Goal: Communication & Community: Answer question/provide support

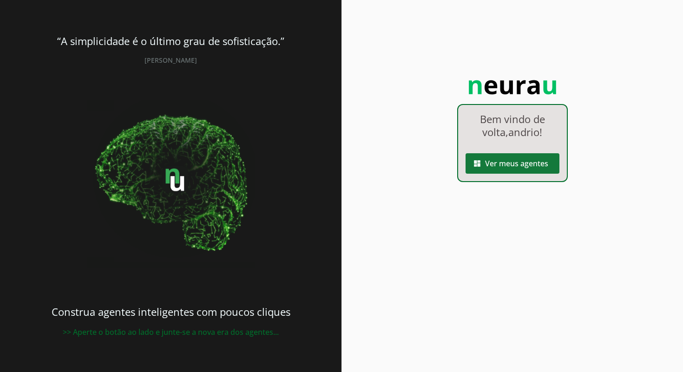
click at [534, 164] on span at bounding box center [512, 163] width 94 height 22
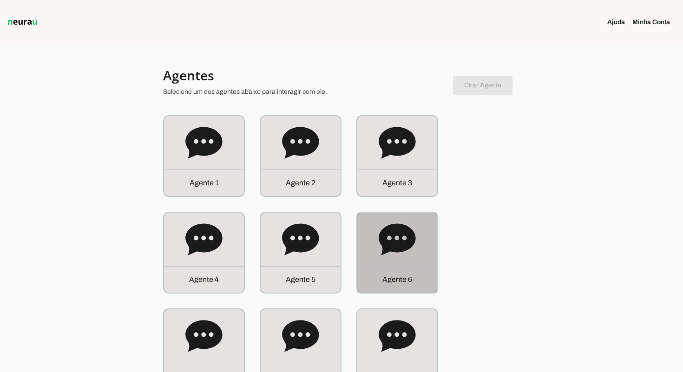
click at [428, 248] on div "Agente 6" at bounding box center [397, 253] width 80 height 80
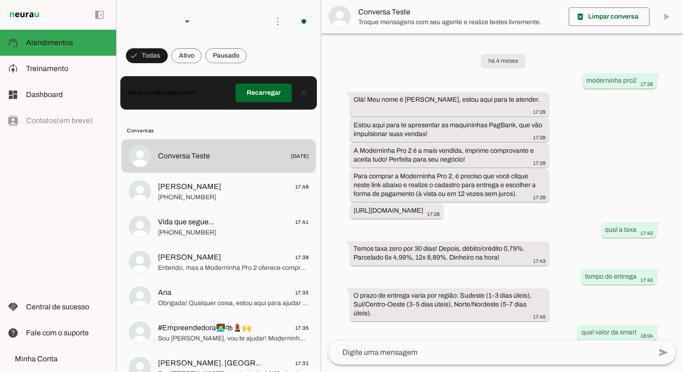
scroll to position [494, 0]
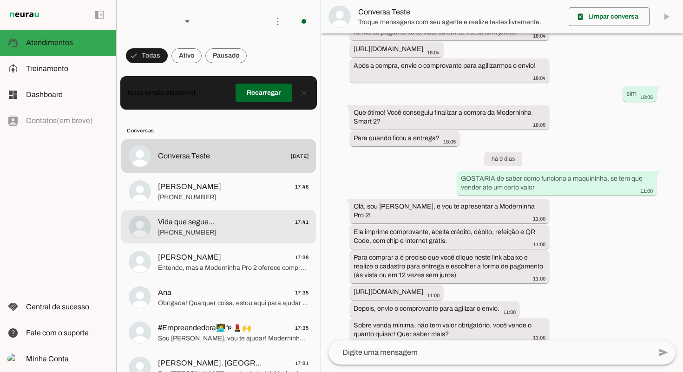
click at [221, 233] on span "[PHONE_NUMBER]" at bounding box center [233, 232] width 150 height 9
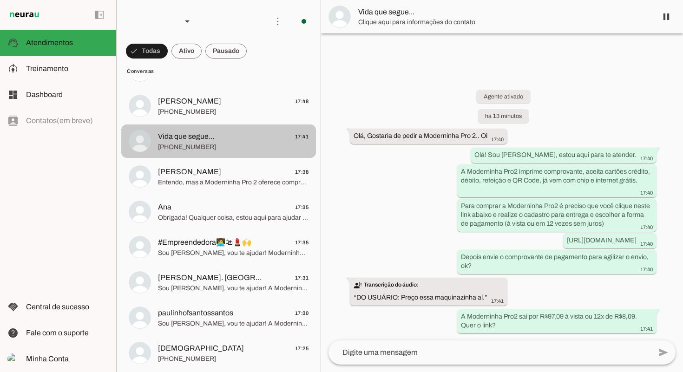
scroll to position [114, 0]
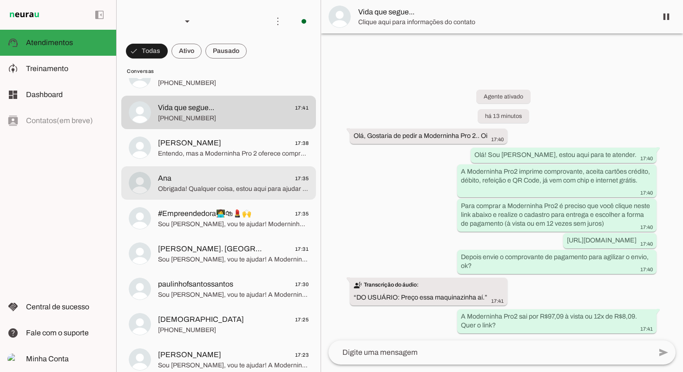
click at [223, 195] on md-item "Ana 17:35 Obrigada! Qualquer coisa, estou aqui para ajudar com sua maquininha. …" at bounding box center [218, 182] width 195 height 33
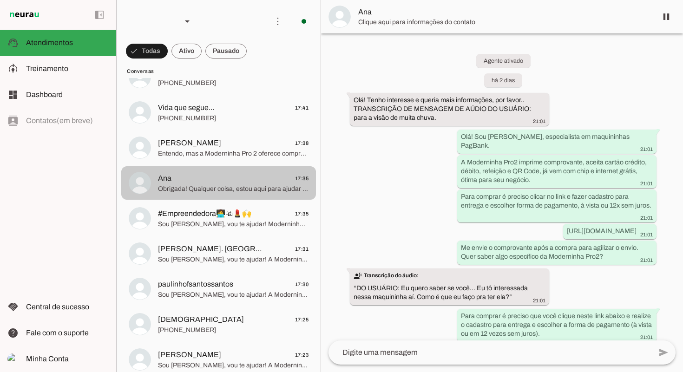
scroll to position [1403, 0]
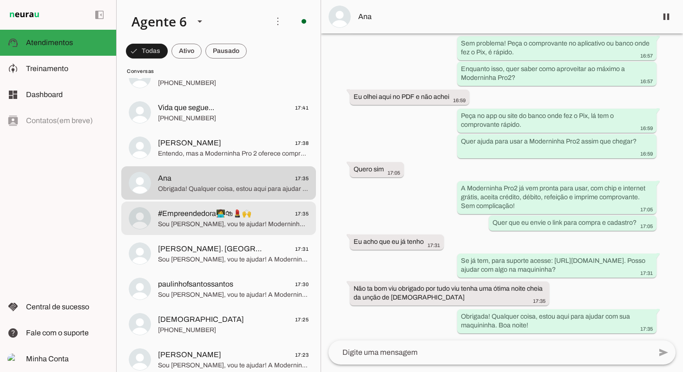
click at [285, 232] on md-item "#Empreendedora👩‍💻🛍💄🙌 17:35 Sou [PERSON_NAME], vou te ajudar! Moderninha Pro2 im…" at bounding box center [218, 218] width 195 height 33
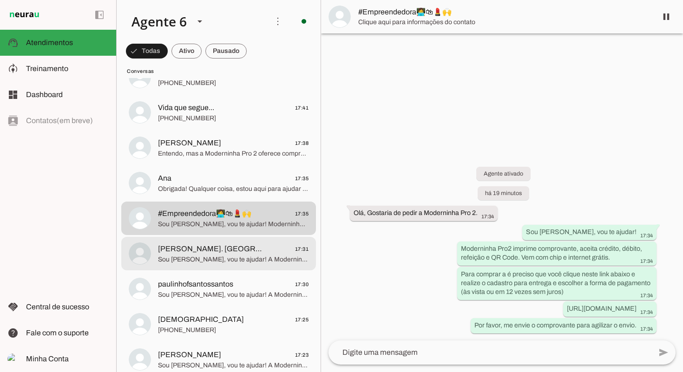
click at [280, 251] on span "[PERSON_NAME]. [GEOGRAPHIC_DATA] 17:31" at bounding box center [233, 249] width 150 height 12
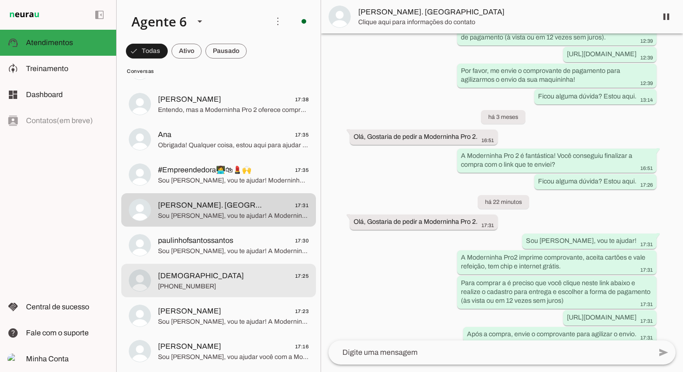
scroll to position [189, 0]
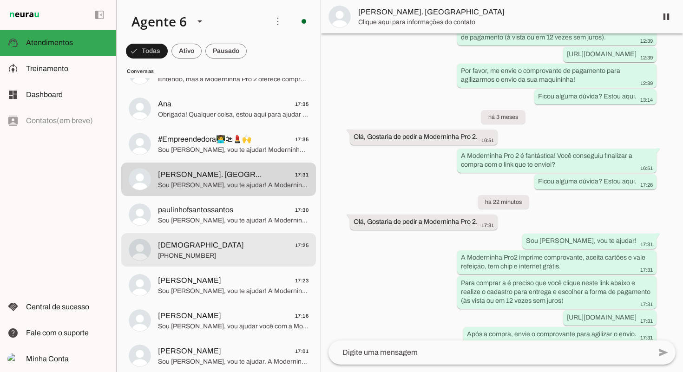
click at [276, 247] on span "[DEMOGRAPHIC_DATA] 17:25" at bounding box center [233, 246] width 150 height 12
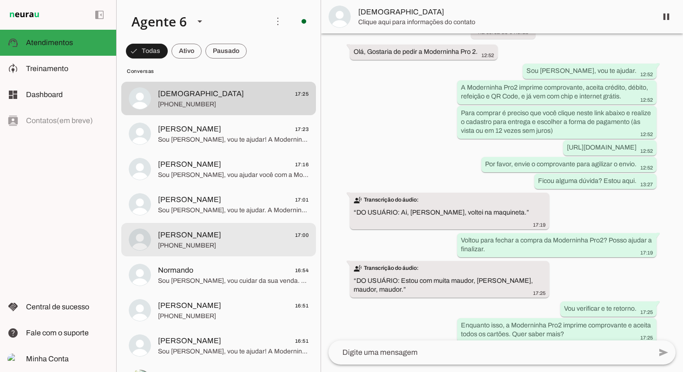
scroll to position [346, 0]
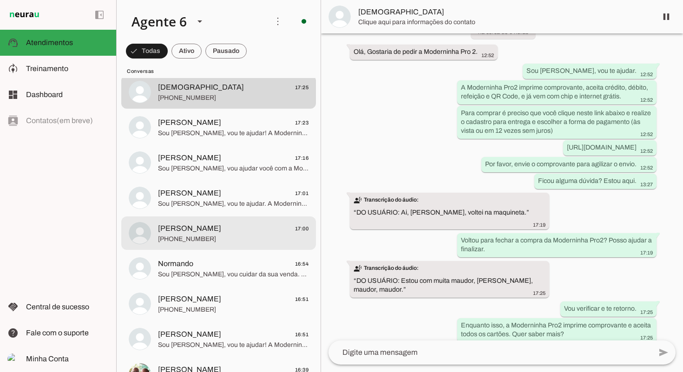
click at [268, 244] on div at bounding box center [233, 233] width 150 height 23
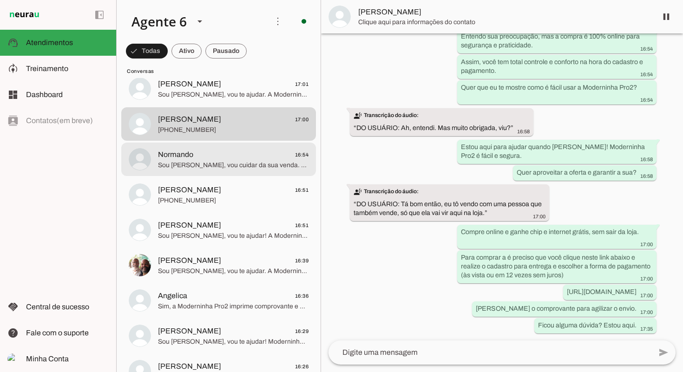
scroll to position [460, 0]
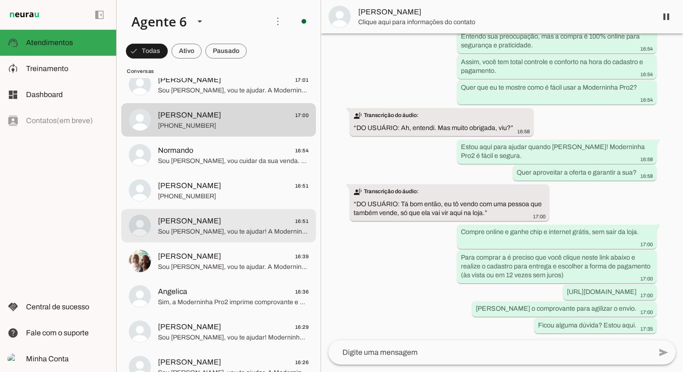
click at [269, 241] on md-item "[PERSON_NAME] 16:51 Sou [PERSON_NAME], vou te ajudar! A Moderninha Pro2 imprime…" at bounding box center [218, 225] width 195 height 33
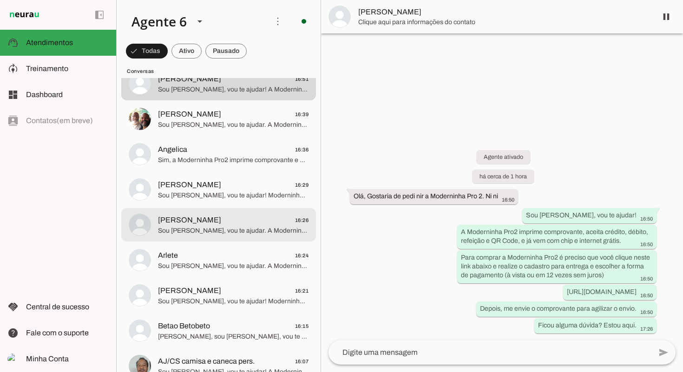
scroll to position [623, 0]
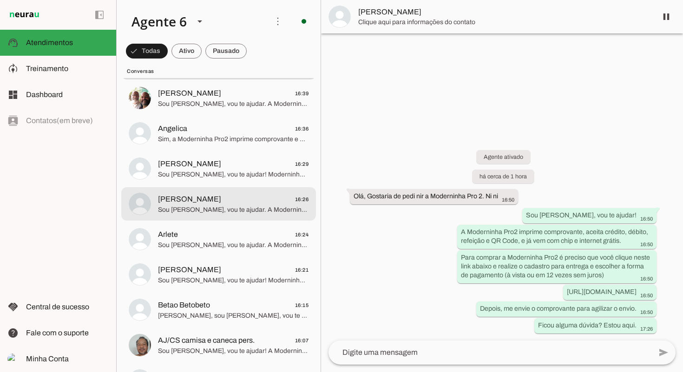
click at [238, 207] on span "Sou [PERSON_NAME], vou te ajudar. A Moderninha Pro 2 imprime comprovante, aceit…" at bounding box center [233, 209] width 150 height 9
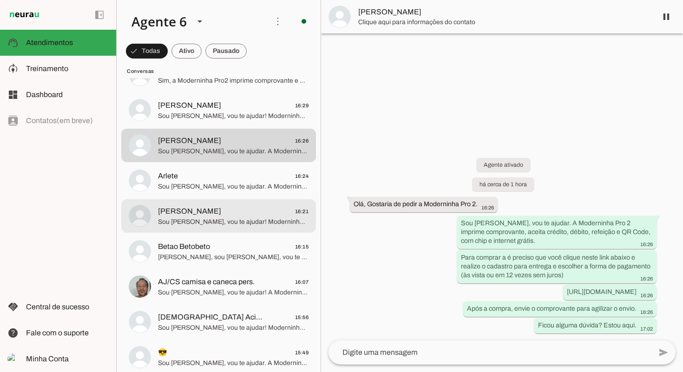
scroll to position [686, 0]
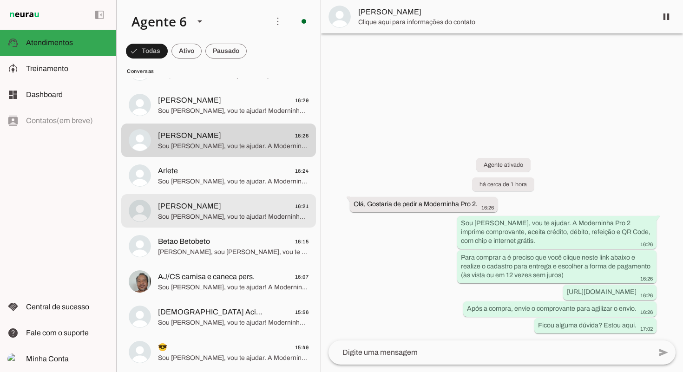
click at [235, 222] on div at bounding box center [233, 211] width 150 height 23
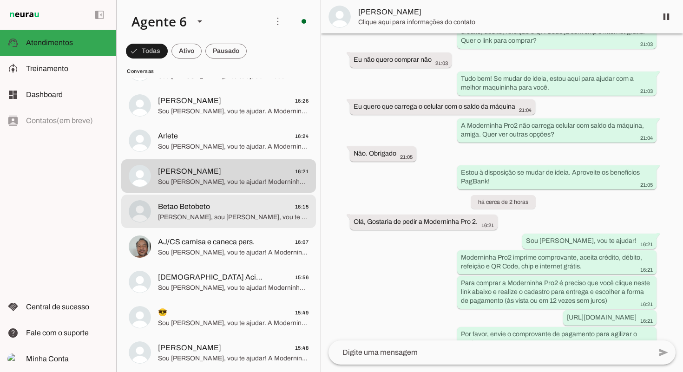
scroll to position [729, 0]
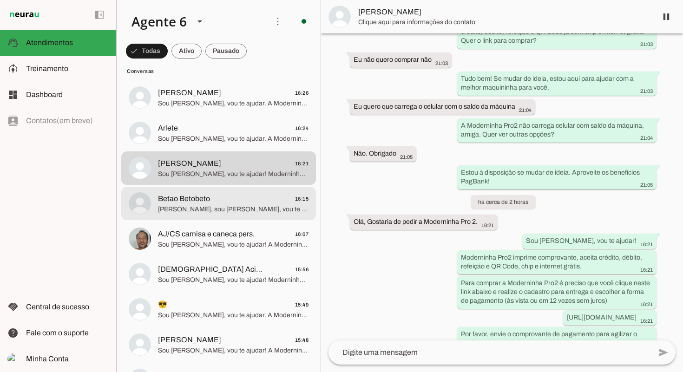
click at [247, 203] on span "Betao Betobeto 16:15" at bounding box center [233, 199] width 150 height 12
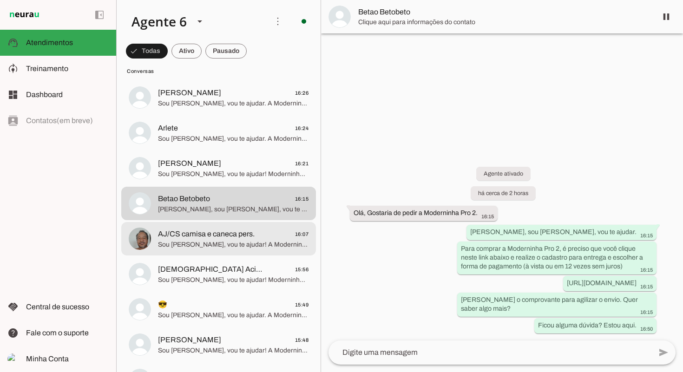
click at [233, 235] on span "AJ/CS camisa e caneca pers." at bounding box center [206, 233] width 97 height 11
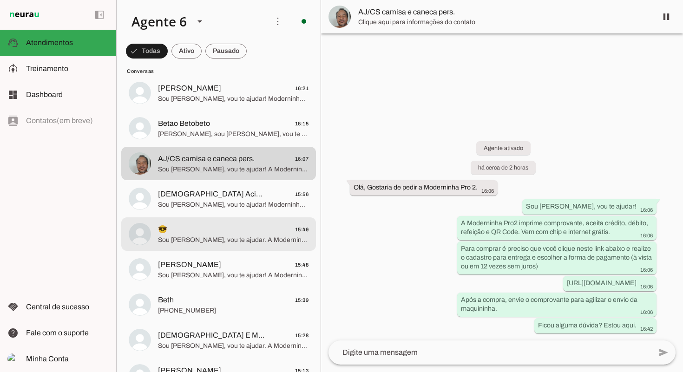
scroll to position [807, 0]
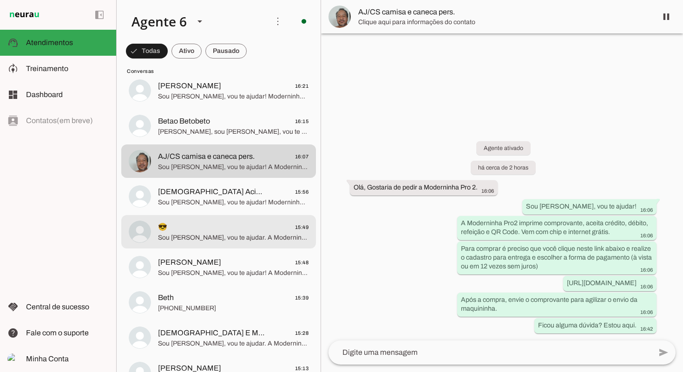
click at [237, 235] on span "Sou [PERSON_NAME], vou te ajudar. A Moderninha Pro2 imprime comprovante, aceita…" at bounding box center [233, 237] width 150 height 9
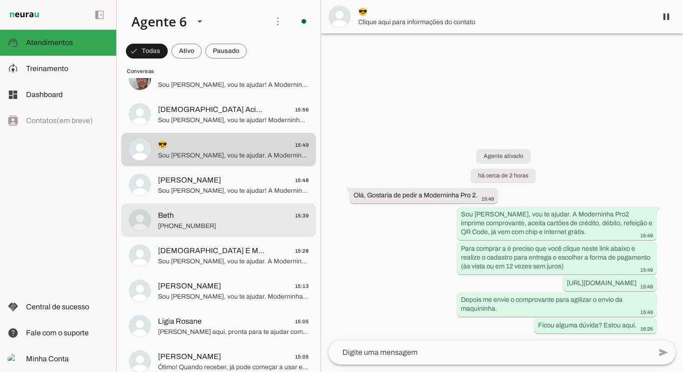
scroll to position [890, 0]
click at [238, 234] on md-item "Beth 15:39 [PHONE_NUMBER]" at bounding box center [218, 218] width 195 height 33
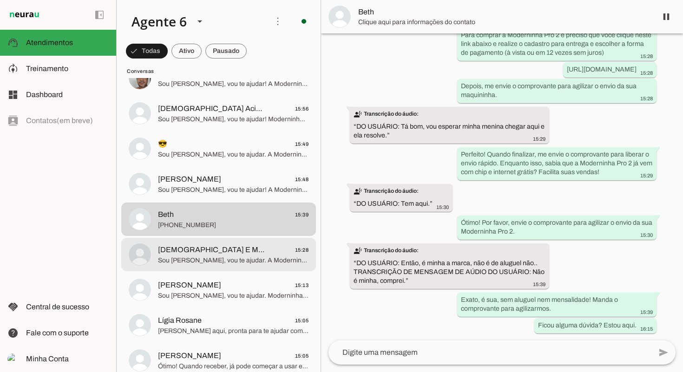
click at [237, 252] on span "[DEMOGRAPHIC_DATA] E Mas En Tudo 15:28" at bounding box center [233, 250] width 150 height 12
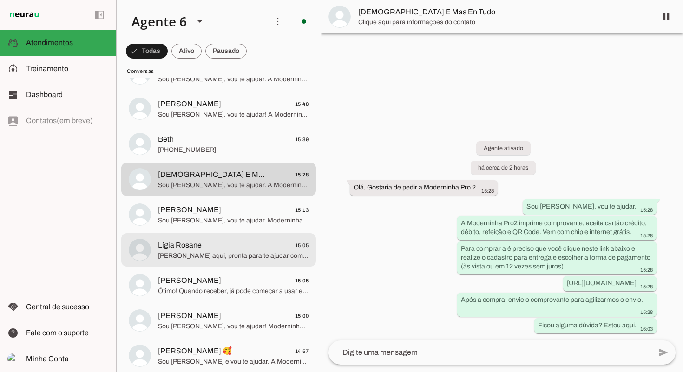
scroll to position [966, 0]
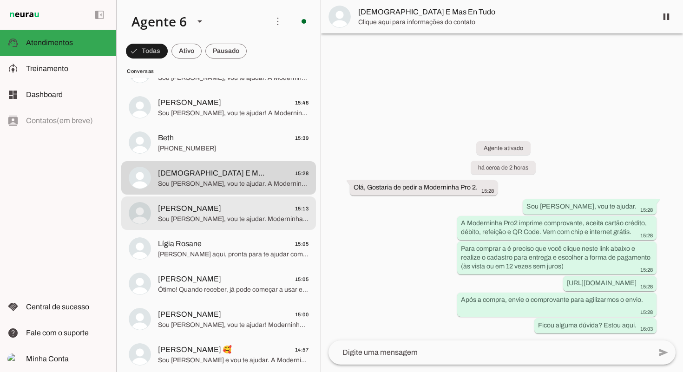
click at [221, 208] on span "[PERSON_NAME]" at bounding box center [189, 208] width 63 height 11
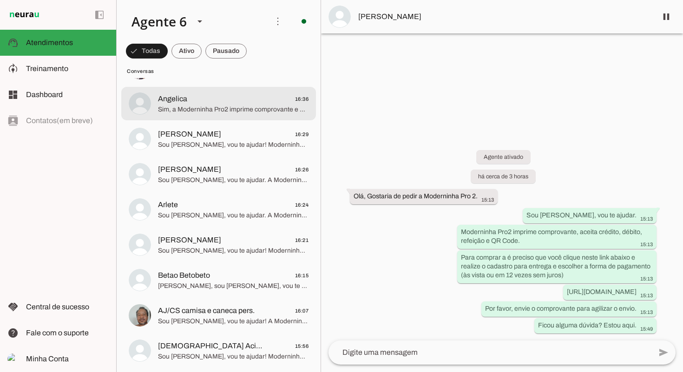
scroll to position [632, 0]
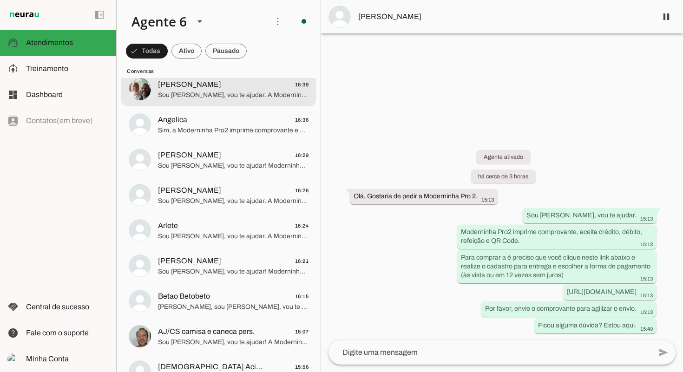
click at [254, 103] on md-item "[PERSON_NAME] 16:39 Sou [PERSON_NAME], vou te ajudar. A Moderninha Pro2 imprime…" at bounding box center [218, 88] width 195 height 33
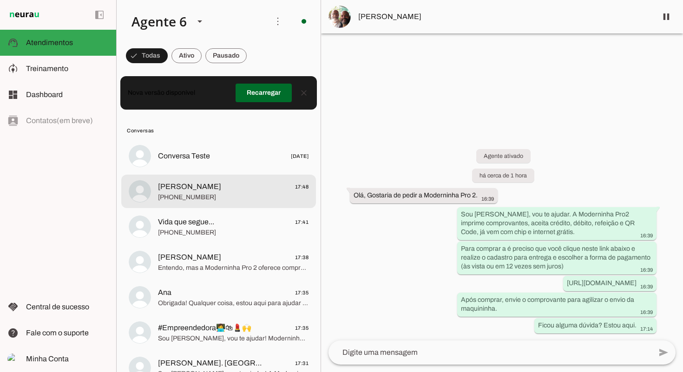
click at [197, 190] on span "[PERSON_NAME]" at bounding box center [189, 186] width 63 height 11
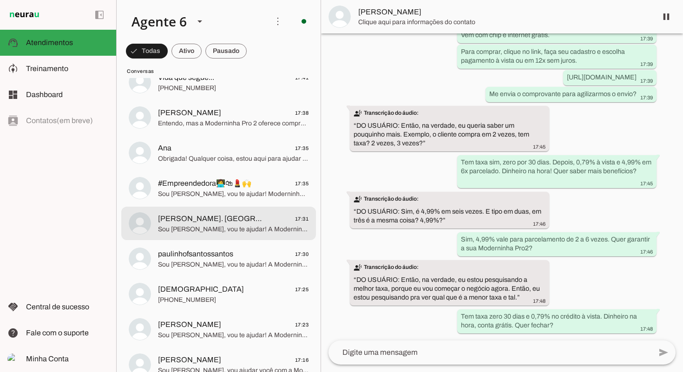
scroll to position [155, 0]
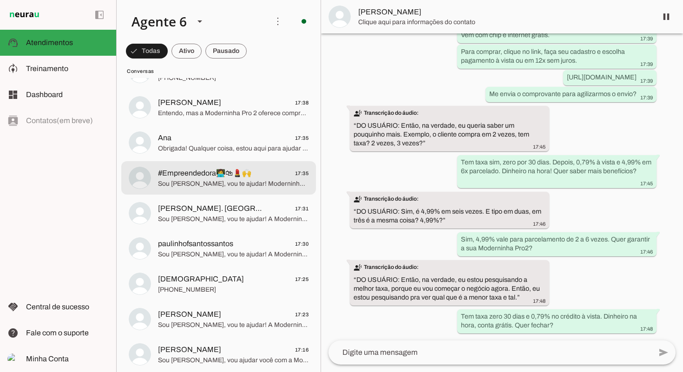
click at [232, 194] on md-item "#Empreendedora👩‍💻🛍💄🙌 17:35 Sou [PERSON_NAME], vou te ajudar! Moderninha Pro2 im…" at bounding box center [218, 177] width 195 height 33
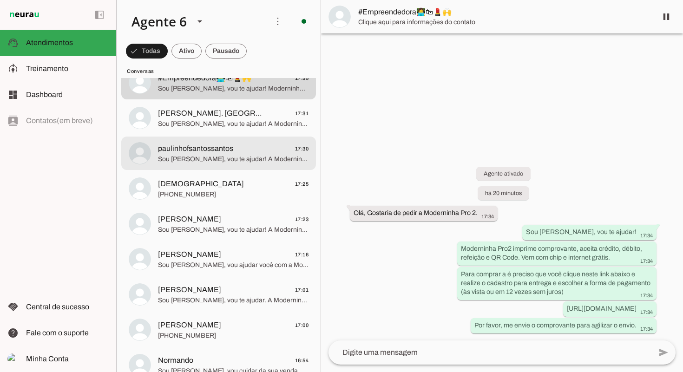
scroll to position [484, 0]
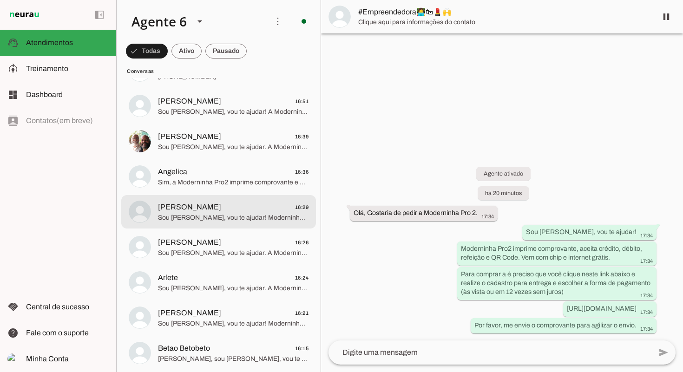
scroll to position [620, 0]
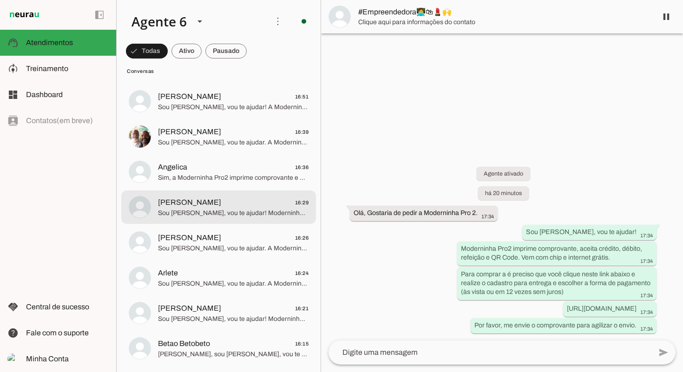
click at [233, 199] on span "[PERSON_NAME] 16:29" at bounding box center [233, 203] width 150 height 12
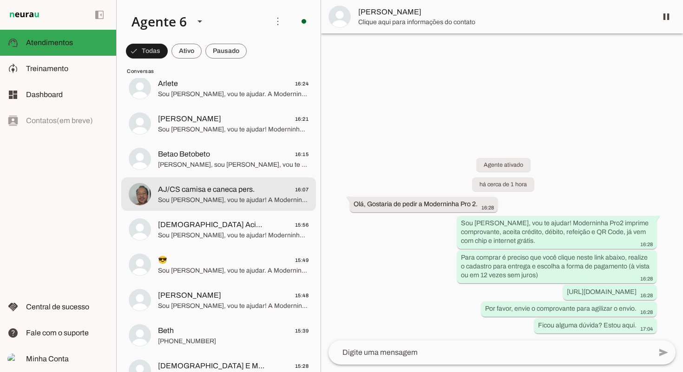
click at [233, 199] on span "Sou [PERSON_NAME], vou te ajudar! A Moderninha Pro2 imprime comprovante, aceita…" at bounding box center [233, 200] width 150 height 9
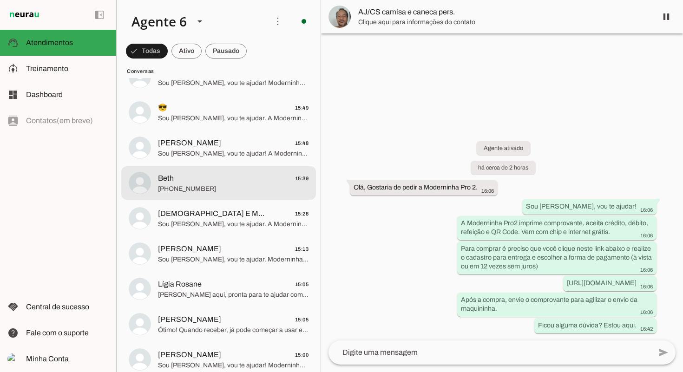
scroll to position [963, 0]
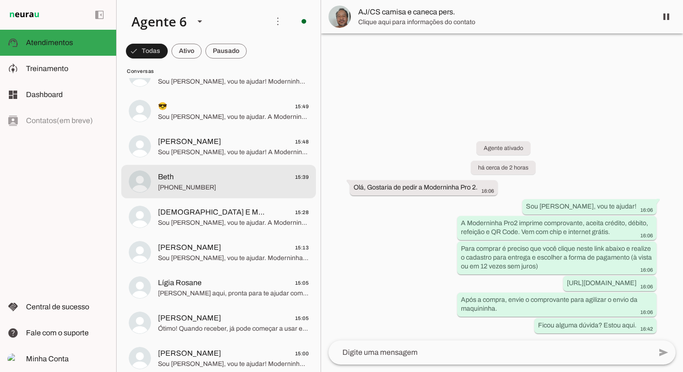
click at [232, 183] on span "[PHONE_NUMBER]" at bounding box center [233, 187] width 150 height 9
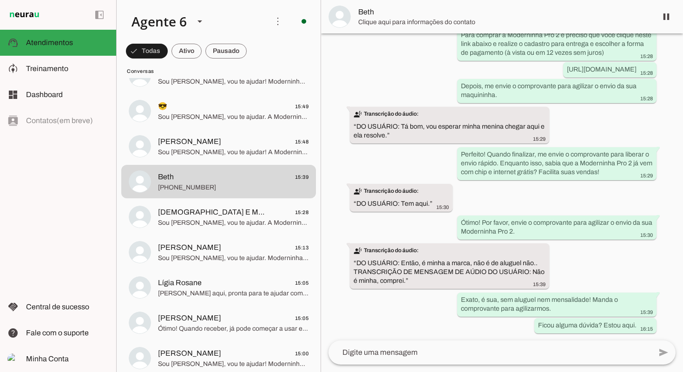
scroll to position [1109, 0]
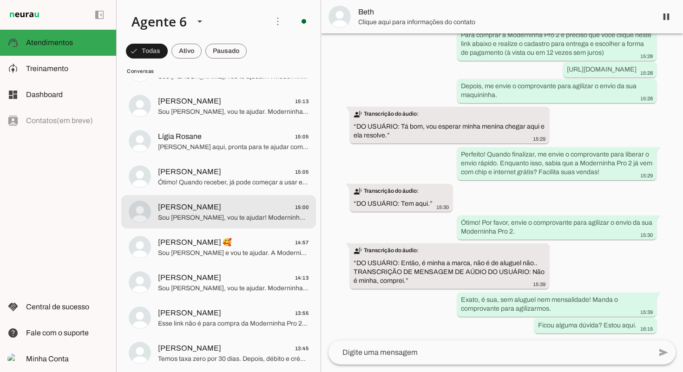
click at [231, 195] on md-item "[PERSON_NAME] 15:00 Sou [PERSON_NAME], vou te ajudar! Moderninha Pro2 imprime c…" at bounding box center [218, 211] width 195 height 33
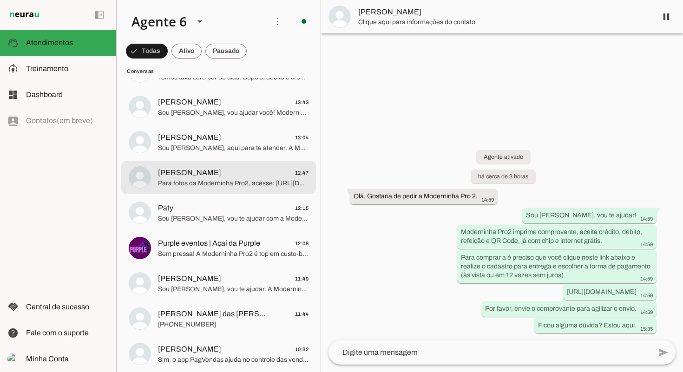
scroll to position [1391, 0]
click at [242, 187] on div at bounding box center [233, 177] width 150 height 23
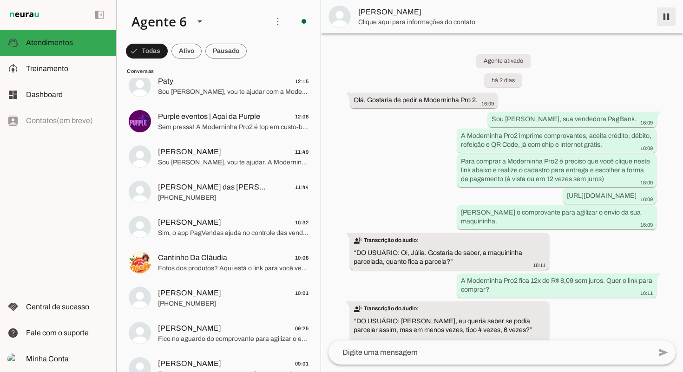
click at [659, 19] on span at bounding box center [666, 17] width 22 height 22
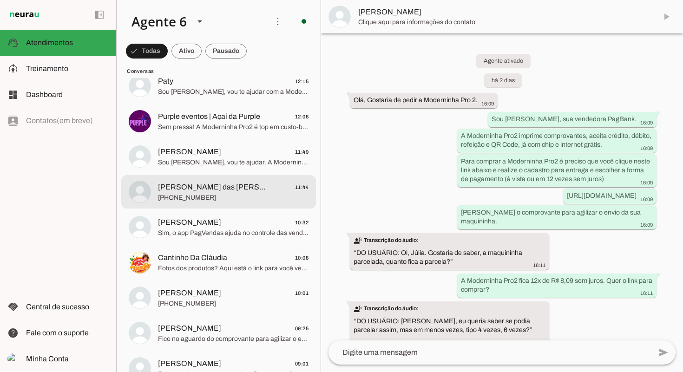
click at [218, 200] on span "[PHONE_NUMBER]" at bounding box center [233, 197] width 150 height 9
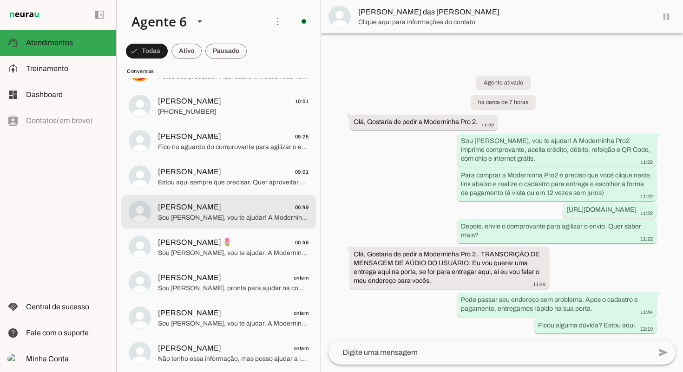
click at [225, 213] on span "Sou [PERSON_NAME], vou te ajudar! A Moderninha Pro 2 imprime comprovante, aceit…" at bounding box center [233, 217] width 150 height 9
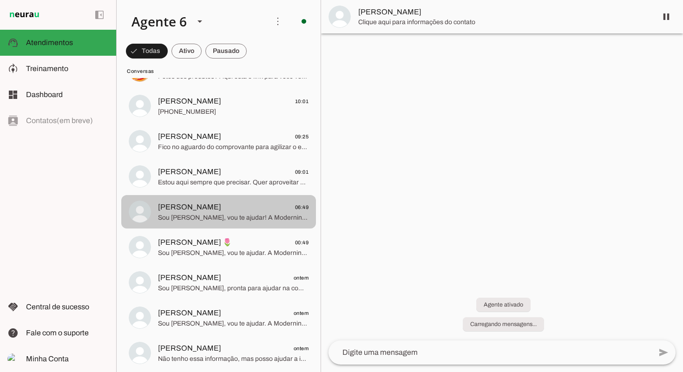
scroll to position [98, 0]
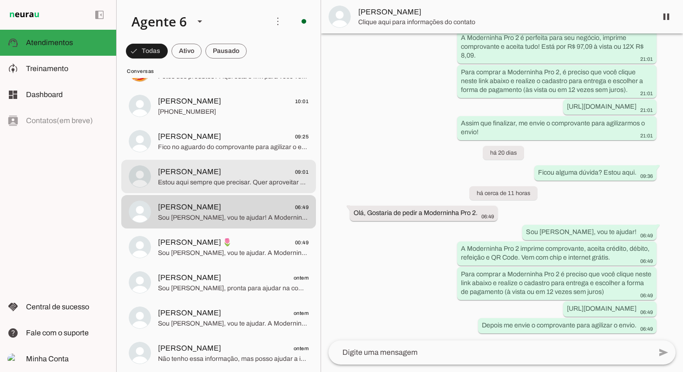
click at [234, 179] on span "Estou aqui sempre que precisar. Quer aproveitar e garantir já sua Moderninha Pr…" at bounding box center [233, 182] width 150 height 9
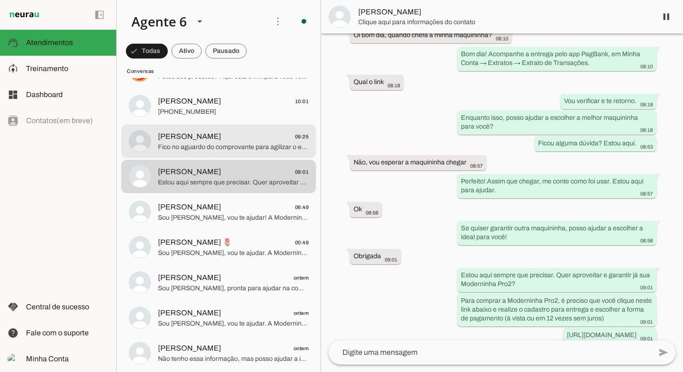
click at [234, 144] on span "Fico no aguardo do comprovante para agilizar o envio da sua Moderninha Pro2!" at bounding box center [233, 147] width 150 height 9
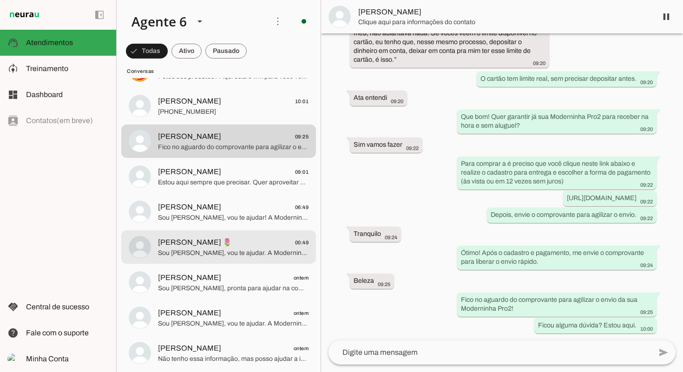
click at [236, 245] on span "[PERSON_NAME] 🌷 00:49" at bounding box center [233, 243] width 150 height 12
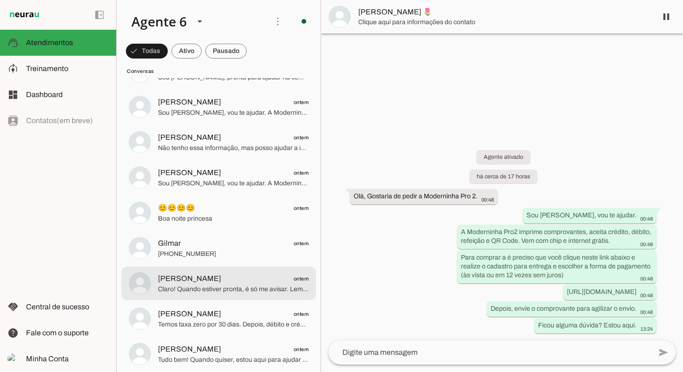
scroll to position [1921, 0]
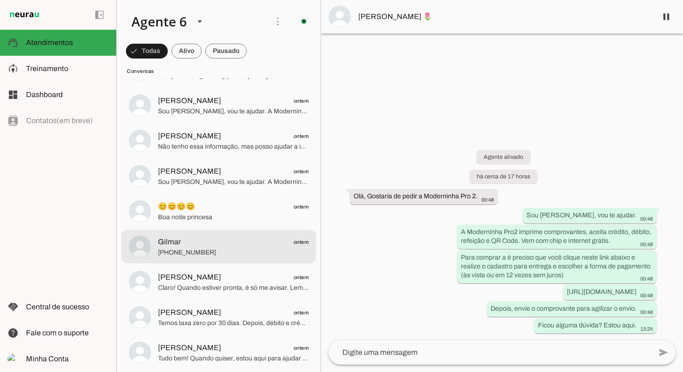
click at [215, 248] on span "[PHONE_NUMBER]" at bounding box center [233, 252] width 150 height 9
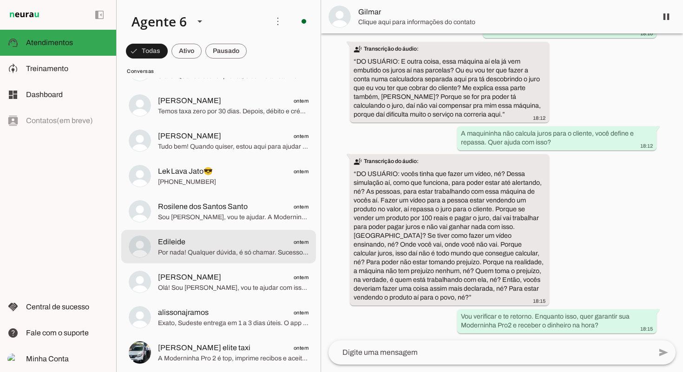
scroll to position [2134, 0]
click at [215, 248] on span "Por nada! Qualquer dúvida, é só chamar. Sucesso nas suas vendas!" at bounding box center [233, 252] width 150 height 9
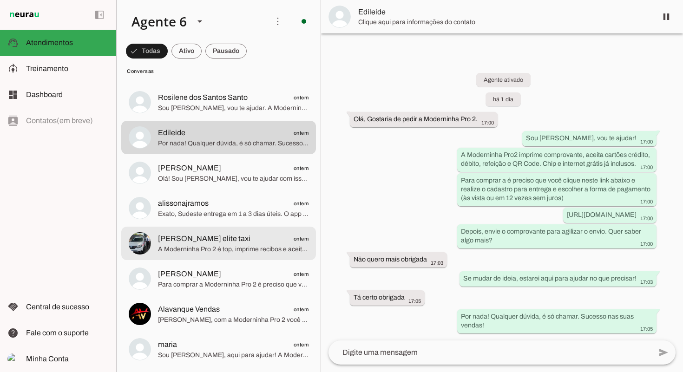
scroll to position [2245, 0]
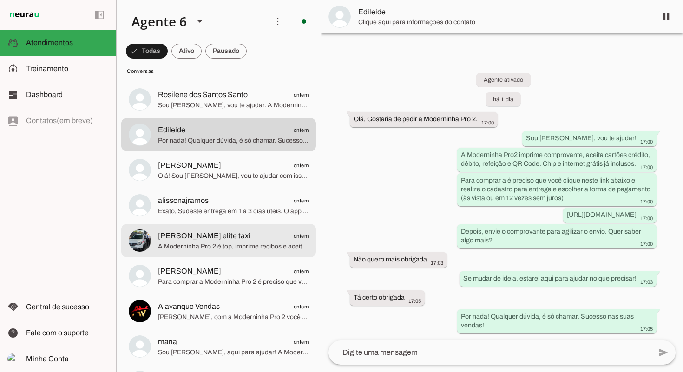
click at [215, 248] on span "A Moderninha Pro 2 é top, imprime recibos e aceita refeição. Quer saber preço?" at bounding box center [233, 246] width 150 height 9
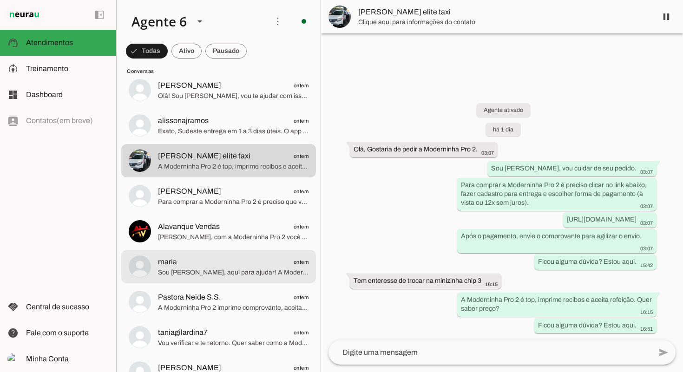
click at [215, 250] on md-item "maria ontem Sou [PERSON_NAME], aqui para ajudar! A Moderninha Pro2 imprime comp…" at bounding box center [218, 266] width 195 height 33
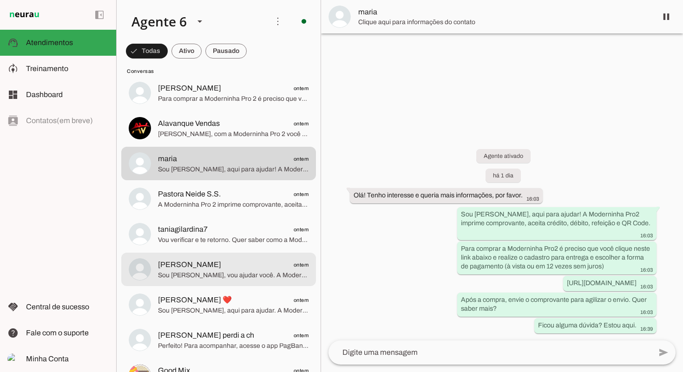
scroll to position [2448, 0]
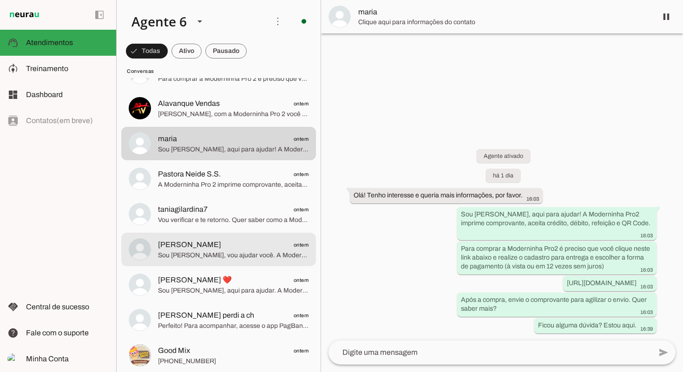
click at [219, 257] on span "Sou [PERSON_NAME], vou ajudar você. A Moderninha Pro2 imprime comprovante, acei…" at bounding box center [233, 255] width 150 height 9
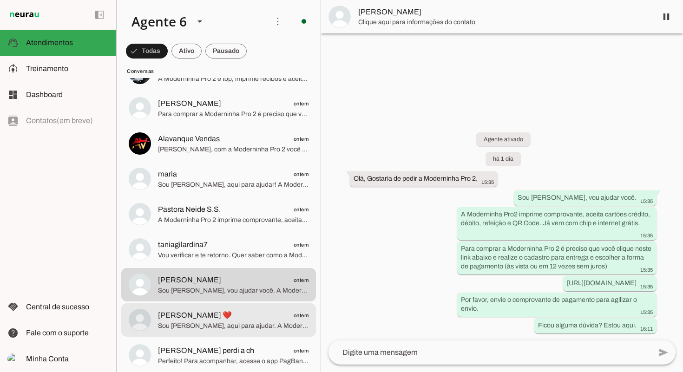
click at [244, 330] on span "Sou [PERSON_NAME], aqui para ajudar. A Moderninha Pro2 imprime comprovante, ace…" at bounding box center [233, 325] width 150 height 9
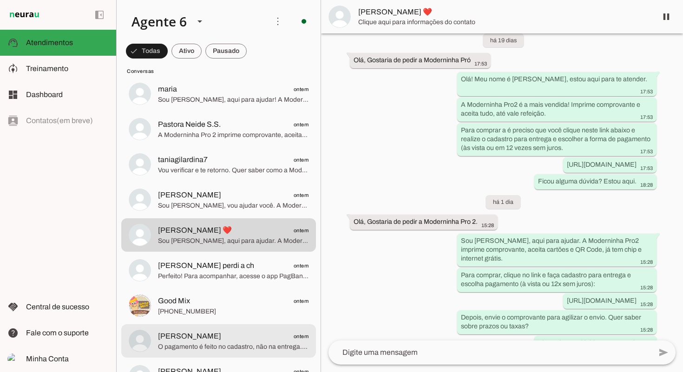
scroll to position [2537, 0]
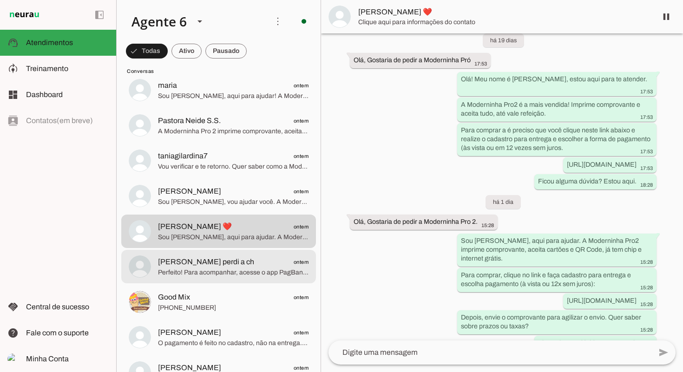
click at [235, 264] on span "[PERSON_NAME] perdi a ch" at bounding box center [206, 261] width 96 height 11
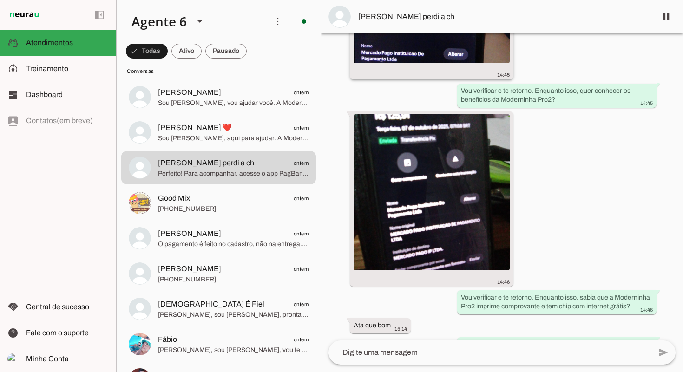
scroll to position [650, 0]
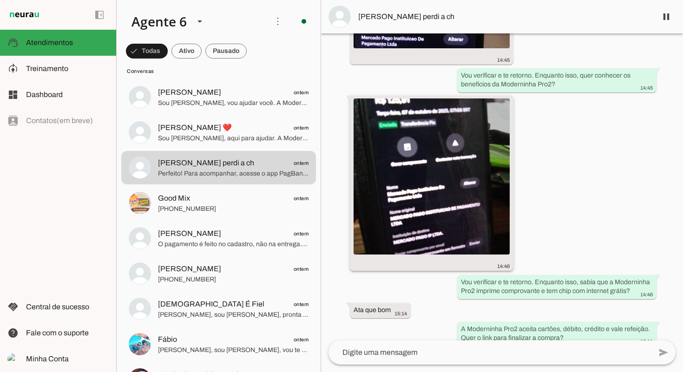
drag, startPoint x: 506, startPoint y: 255, endPoint x: 503, endPoint y: 250, distance: 5.2
click at [506, 254] on div "14:46" at bounding box center [431, 183] width 156 height 171
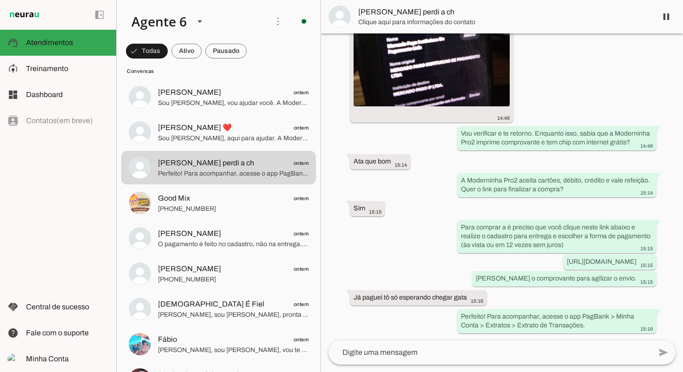
scroll to position [0, 0]
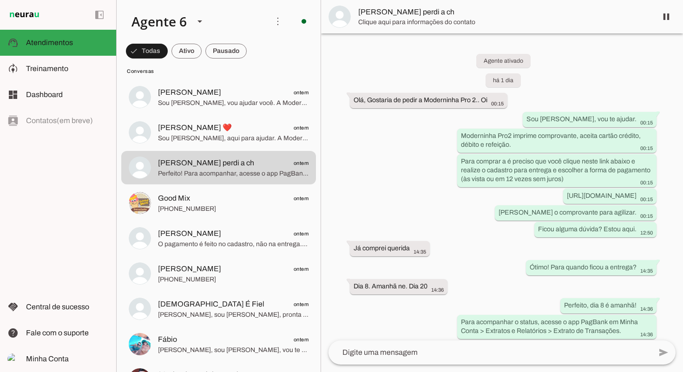
click at [463, 355] on textarea at bounding box center [489, 352] width 323 height 11
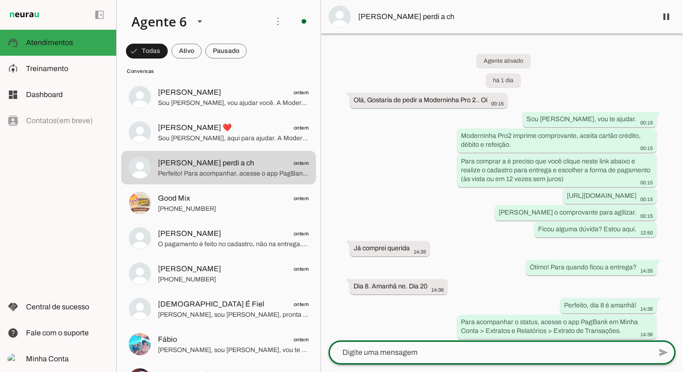
click at [464, 352] on textarea at bounding box center [489, 352] width 323 height 11
type textarea "E"
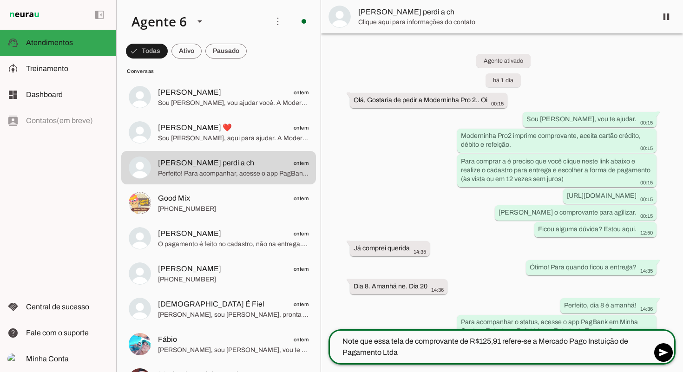
drag, startPoint x: 379, startPoint y: 341, endPoint x: 339, endPoint y: 342, distance: 39.5
click at [339, 342] on textarea "Note que essa tela de comprovante de R$125,91 refere-se a Mercado Pago Instuiçã…" at bounding box center [489, 347] width 323 height 22
click at [516, 352] on textarea "Essa tela de comprovante de R$125,91 refere-se a Mercado Pago Instuição de Paga…" at bounding box center [489, 347] width 323 height 22
click at [440, 341] on textarea "Essa tela de comprovante de R$125,91 refere-se a Mercado Pago Instuição de Paga…" at bounding box center [489, 347] width 323 height 22
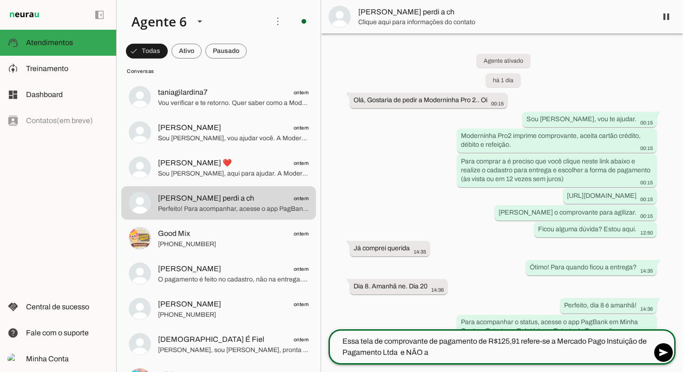
click at [437, 355] on textarea "Essa tela de comprovante de pagamento de R$125,91 refere-se a Mercado Pago Inst…" at bounding box center [489, 347] width 323 height 22
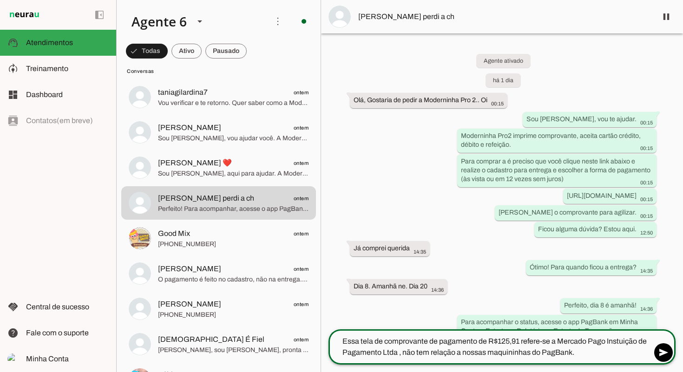
drag, startPoint x: 460, startPoint y: 353, endPoint x: 486, endPoint y: 372, distance: 32.3
click at [462, 354] on textarea "Essa tela de comprovante de pagamento de R$125,91 refere-se a Mercado Pago Inst…" at bounding box center [489, 347] width 323 height 22
type textarea "Essa tela de comprovante de pagamento de R$125,91 refere-se a Mercado Pago Inst…"
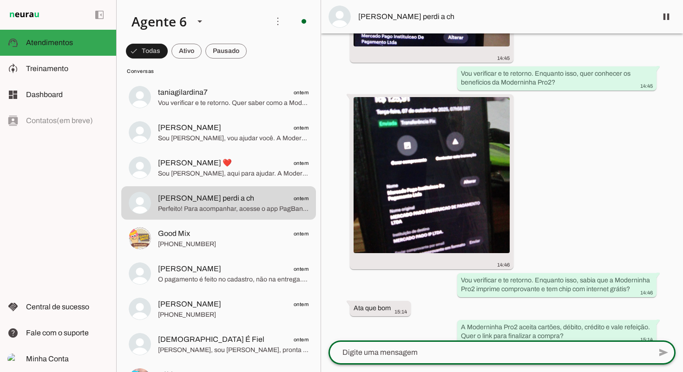
scroll to position [856, 0]
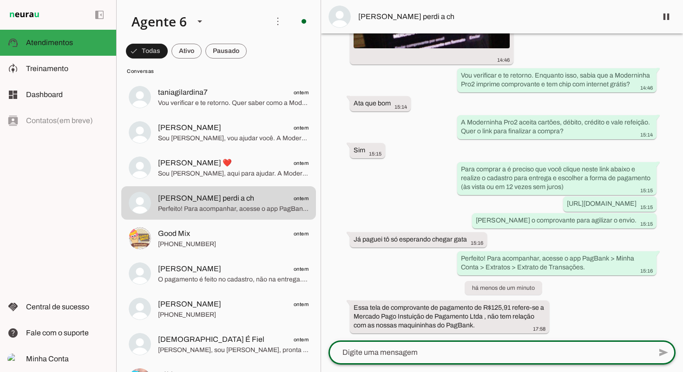
click at [512, 350] on textarea at bounding box center [489, 352] width 323 height 11
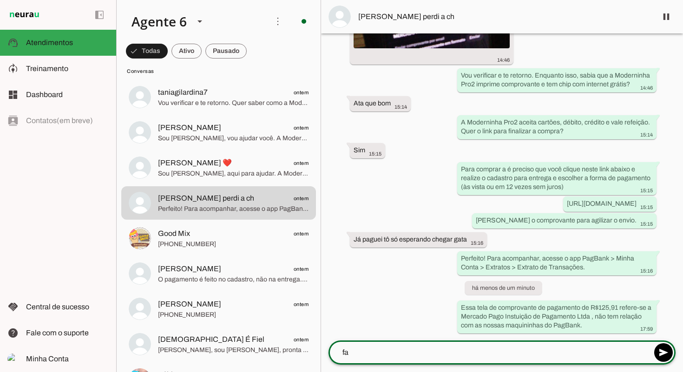
type textarea "f"
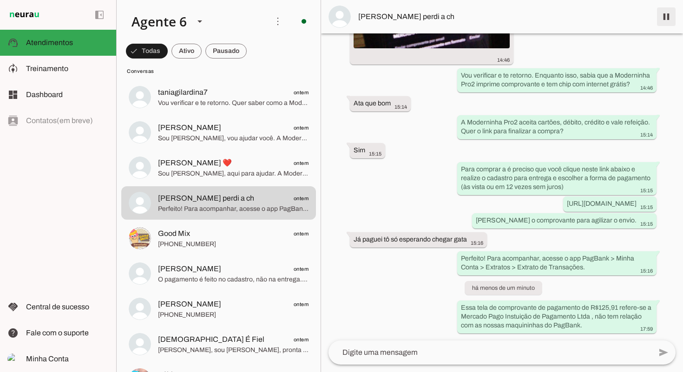
click at [666, 17] on span at bounding box center [666, 17] width 22 height 22
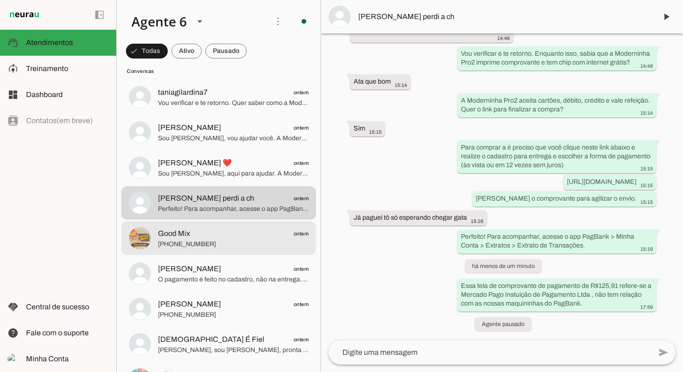
click at [194, 236] on span "Good Mix ontem" at bounding box center [233, 234] width 150 height 12
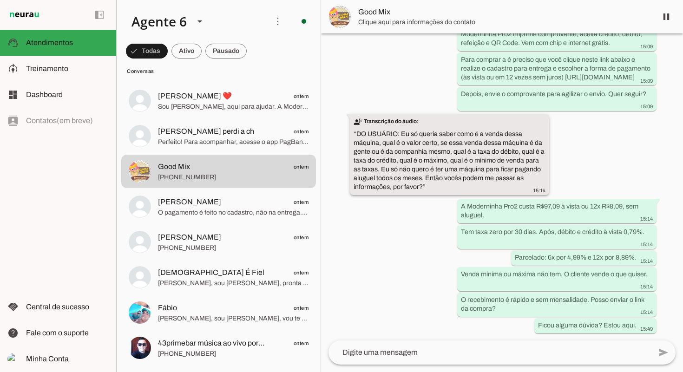
scroll to position [2703, 0]
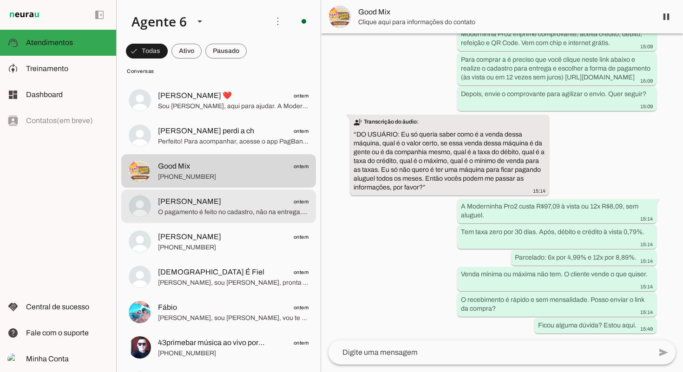
click at [247, 209] on span "O pagamento é feito no cadastro, não na entrega. Para comprar, clique no link, …" at bounding box center [233, 212] width 150 height 9
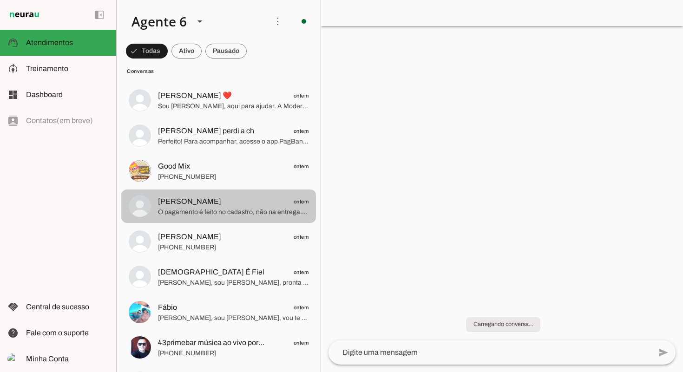
scroll to position [100, 0]
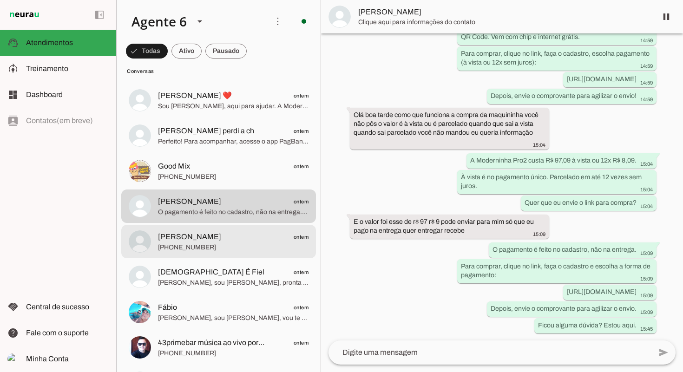
click at [251, 240] on span "[PERSON_NAME] ontem" at bounding box center [233, 237] width 150 height 12
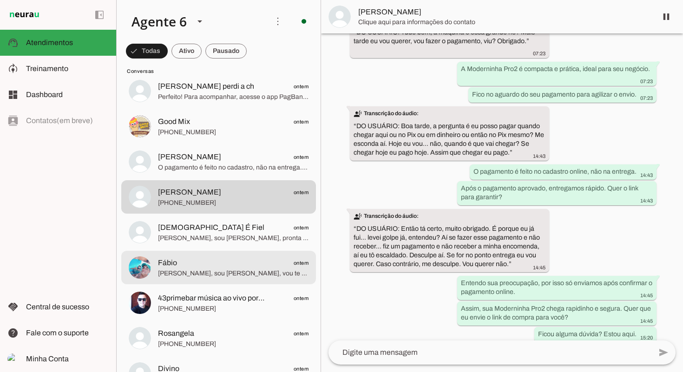
scroll to position [2788, 0]
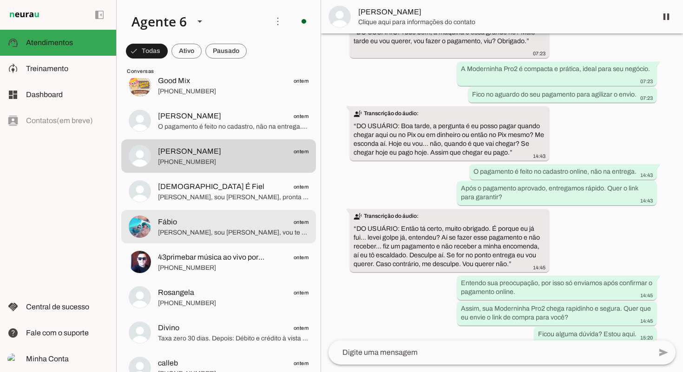
click at [233, 235] on span "[PERSON_NAME], sou [PERSON_NAME], vou te ajudar. A Moderninha Pro2 imprime comp…" at bounding box center [233, 232] width 150 height 9
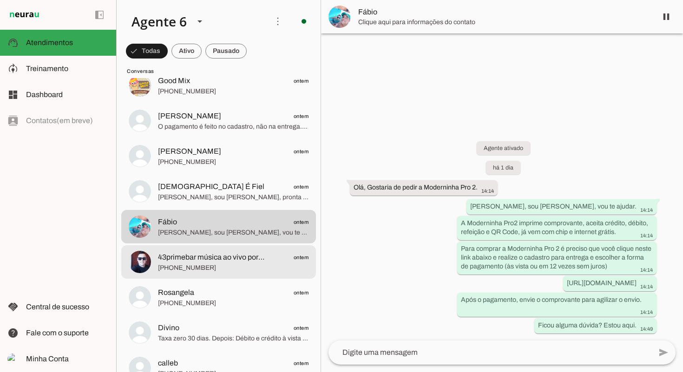
scroll to position [2850, 0]
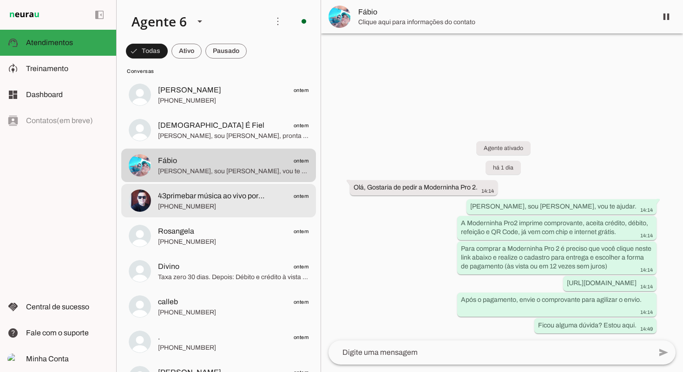
click at [237, 206] on span "[PHONE_NUMBER]" at bounding box center [233, 206] width 150 height 9
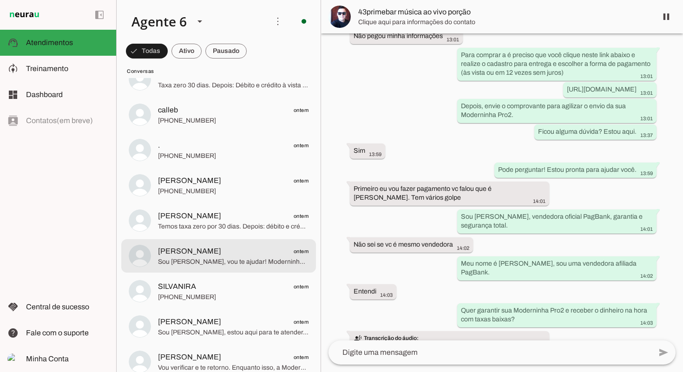
scroll to position [3056, 0]
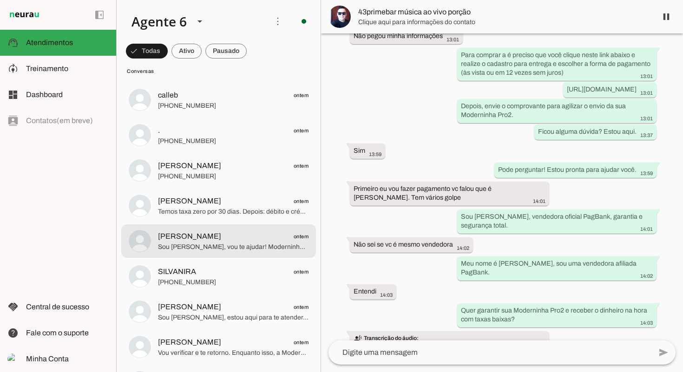
click at [242, 241] on span "[PERSON_NAME] ontem" at bounding box center [233, 237] width 150 height 12
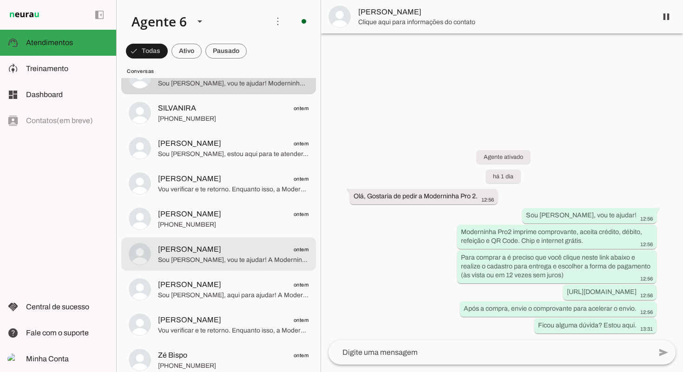
scroll to position [3226, 0]
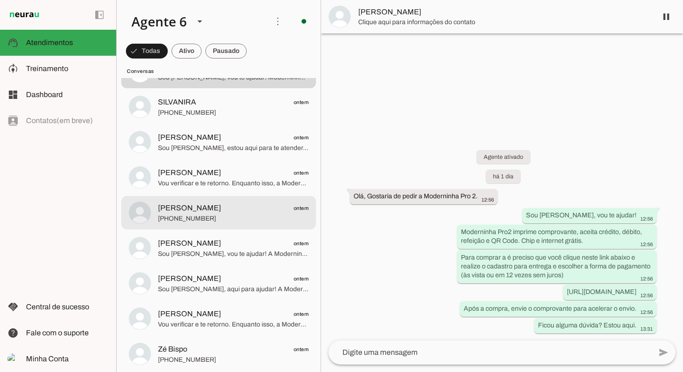
click at [221, 210] on span "[PERSON_NAME]" at bounding box center [189, 207] width 63 height 11
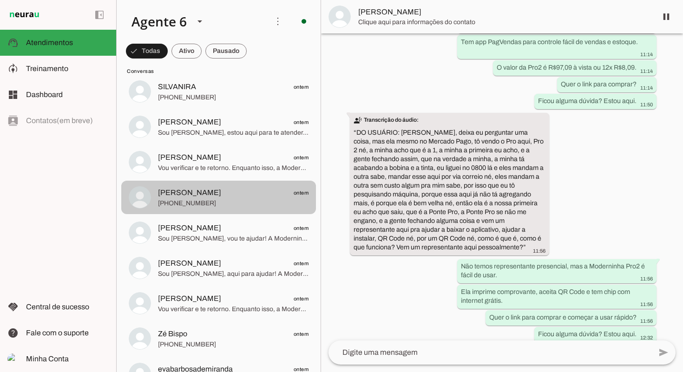
scroll to position [3244, 0]
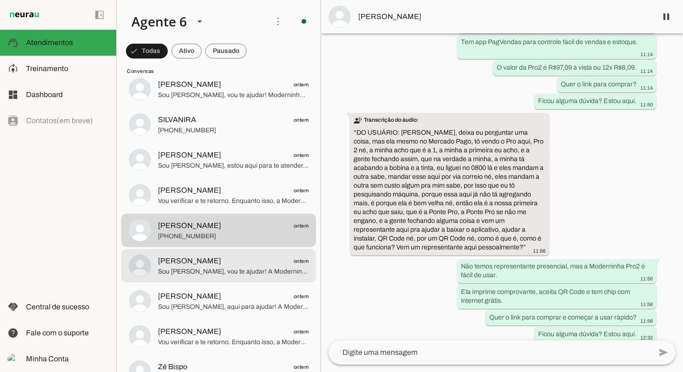
click at [201, 261] on span "[PERSON_NAME]" at bounding box center [189, 260] width 63 height 11
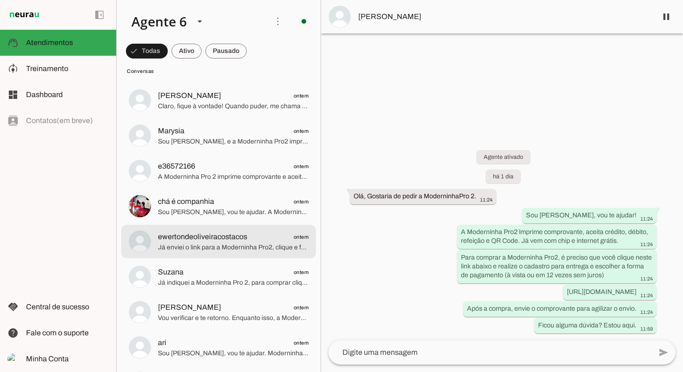
scroll to position [3623, 0]
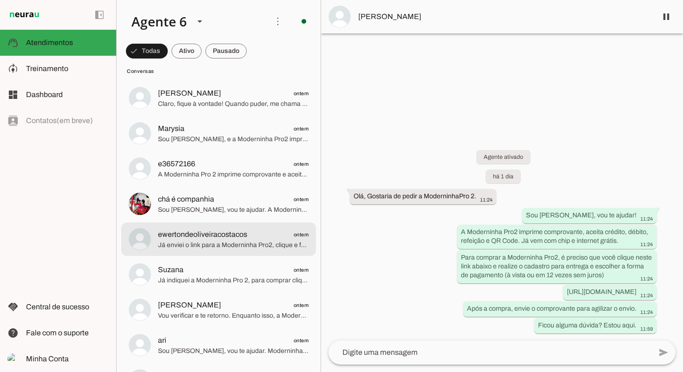
click at [254, 235] on span "ewertondeoliveiracostacos ontem" at bounding box center [233, 235] width 150 height 12
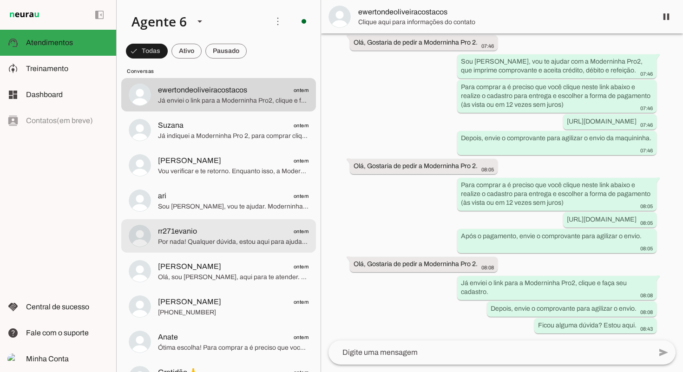
scroll to position [3769, 0]
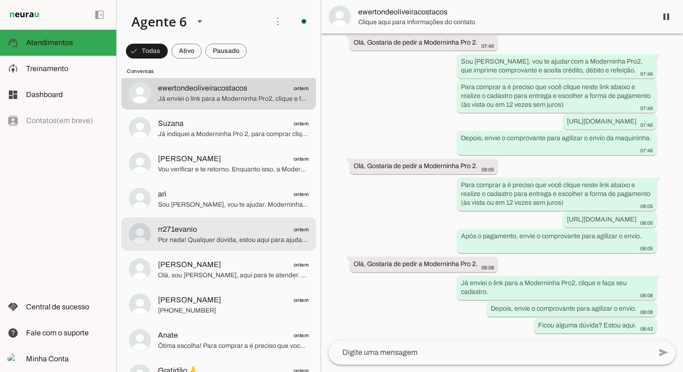
click at [252, 237] on span "Por nada! Qualquer dúvida, estou aqui para ajudar. Quer conhecer outras maquini…" at bounding box center [233, 239] width 150 height 9
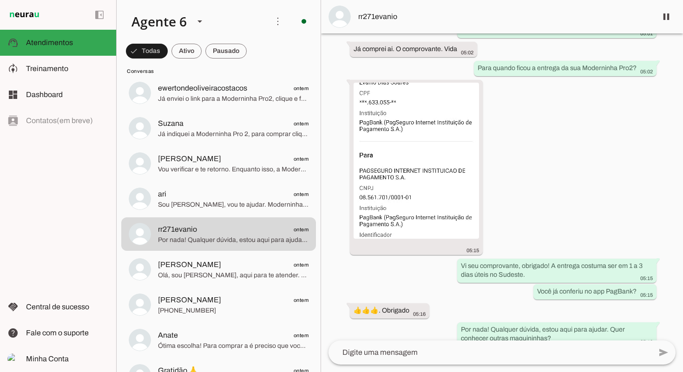
scroll to position [902, 0]
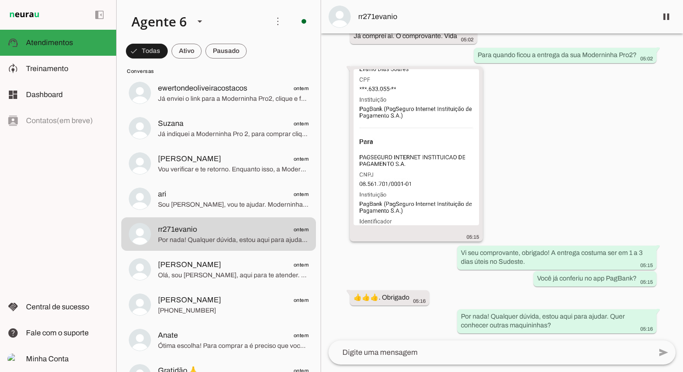
click at [402, 161] on img at bounding box center [415, 147] width 125 height 156
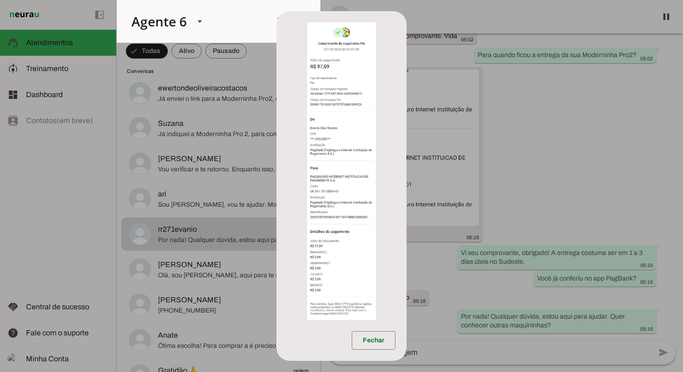
click at [327, 127] on img at bounding box center [341, 171] width 69 height 298
click at [406, 18] on dialog "Fechar" at bounding box center [341, 186] width 130 height 350
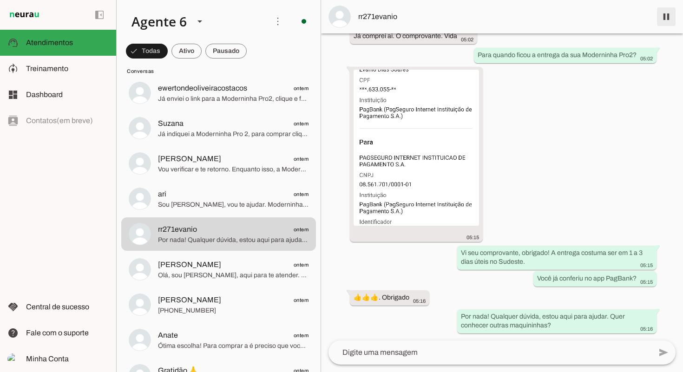
click at [666, 20] on span at bounding box center [666, 17] width 22 height 22
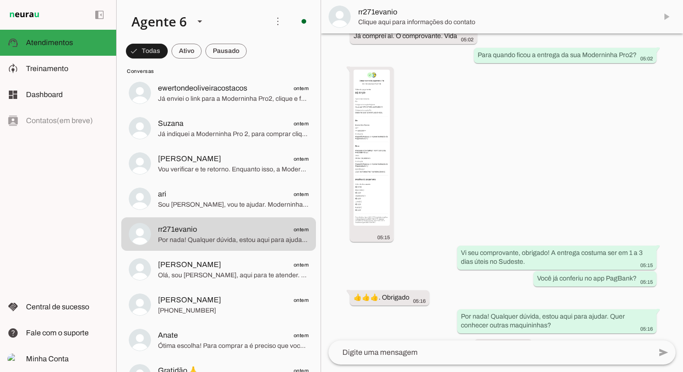
scroll to position [924, 0]
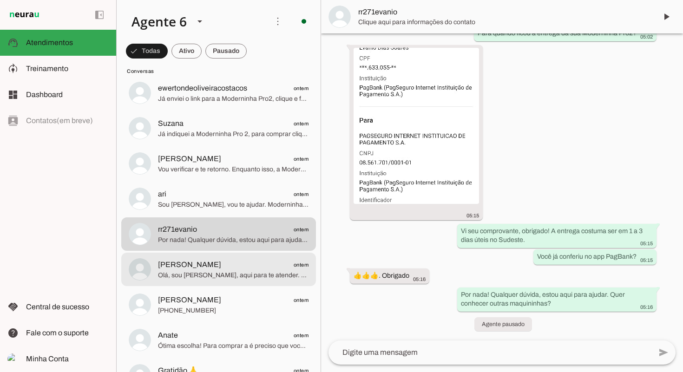
click at [205, 277] on span "Olá, sou [PERSON_NAME], aqui para te atender. A Moderninha Pro2 imprime comprov…" at bounding box center [233, 275] width 150 height 9
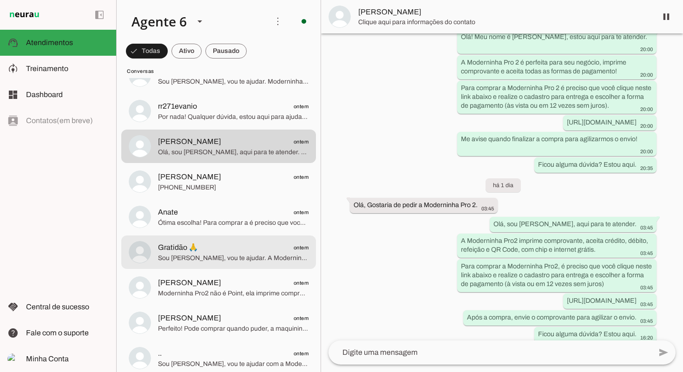
scroll to position [3903, 0]
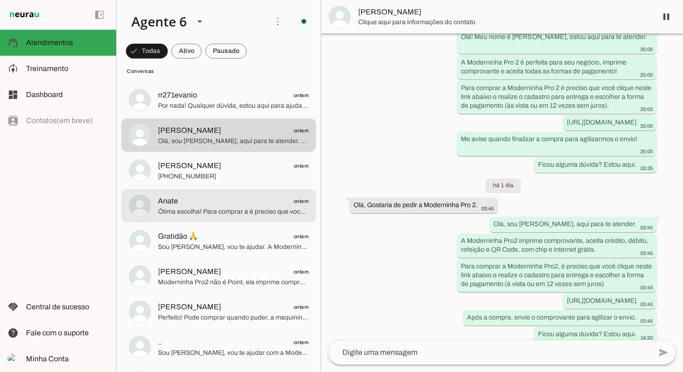
click at [235, 200] on span "Anate ontem" at bounding box center [233, 202] width 150 height 12
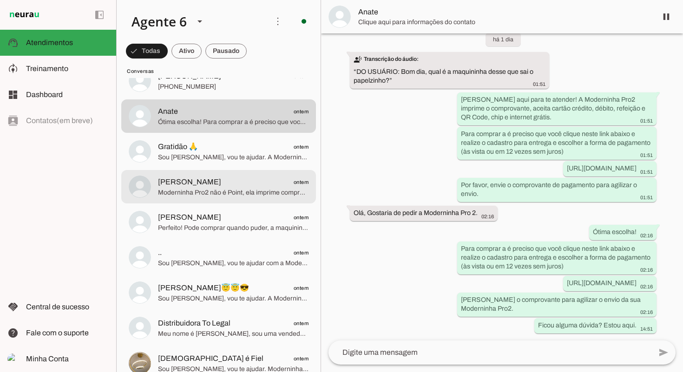
scroll to position [3997, 0]
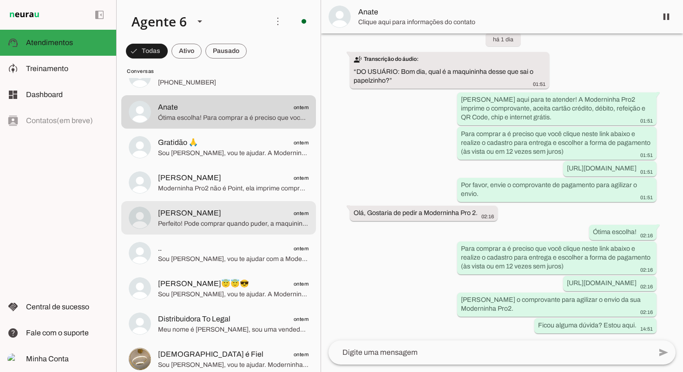
click at [233, 209] on span "[PERSON_NAME] ontem" at bounding box center [233, 214] width 150 height 12
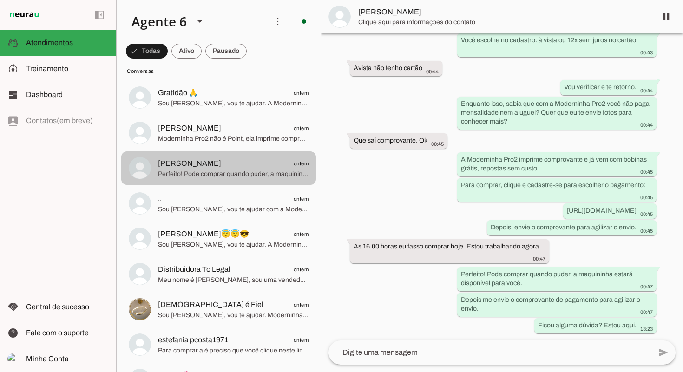
scroll to position [4053, 0]
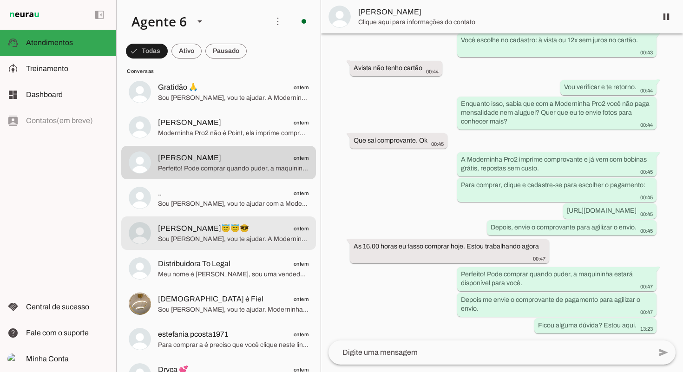
click at [234, 219] on md-item "[PERSON_NAME]😇😇😎 ontem Sou [PERSON_NAME], vou te ajudar. A Moderninha Pro2 impr…" at bounding box center [218, 232] width 195 height 33
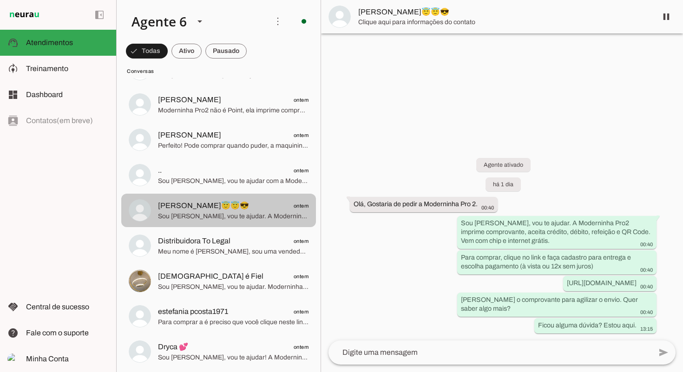
scroll to position [4095, 0]
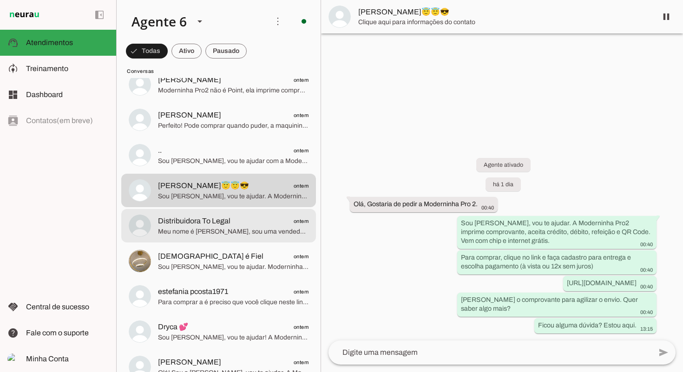
click at [234, 220] on span "Distribuidora To Legal ontem" at bounding box center [233, 221] width 150 height 12
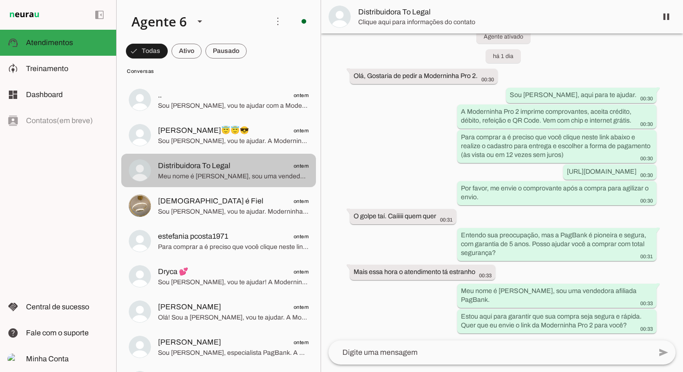
scroll to position [4177, 0]
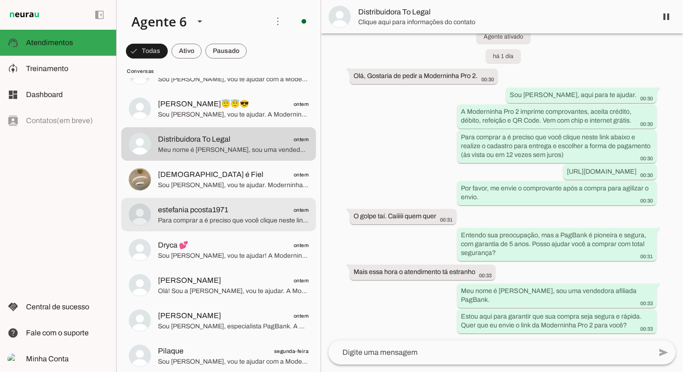
click at [235, 220] on span "Para comprar a é preciso que você clique neste link abaixo e realize o cadastro…" at bounding box center [233, 220] width 150 height 9
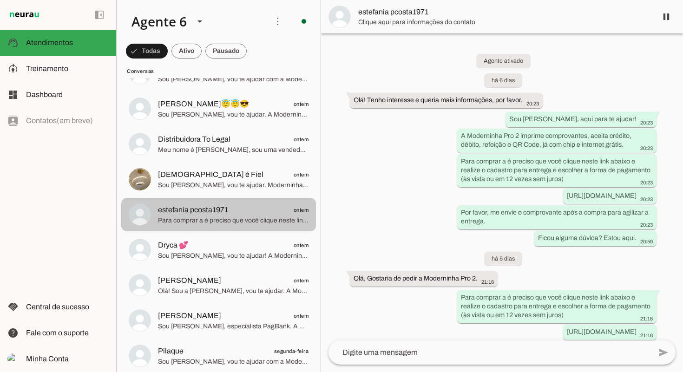
scroll to position [869, 0]
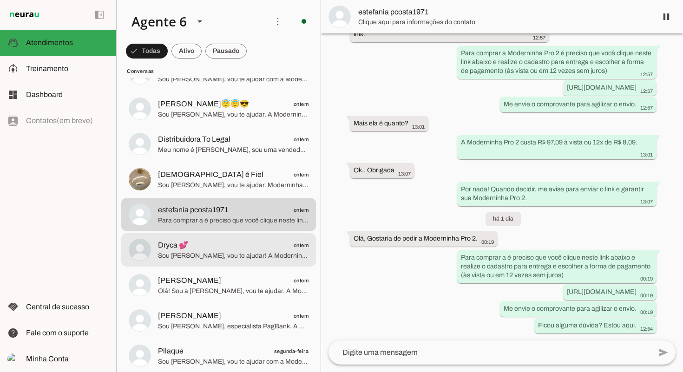
click at [242, 252] on span "Sou [PERSON_NAME], vou te ajudar! A Moderninha Pro 2 imprime comprovante, aceit…" at bounding box center [233, 255] width 150 height 9
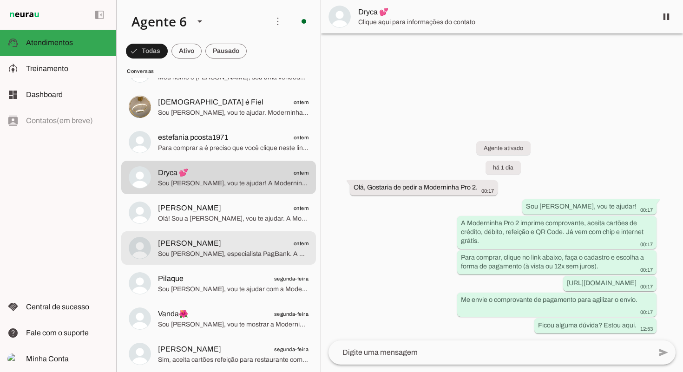
scroll to position [4255, 0]
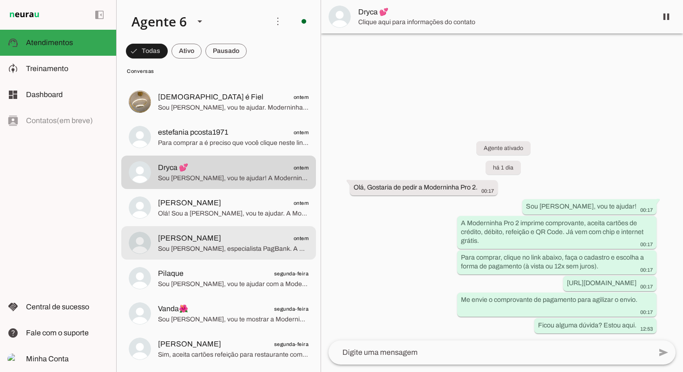
click at [235, 254] on div at bounding box center [233, 243] width 150 height 23
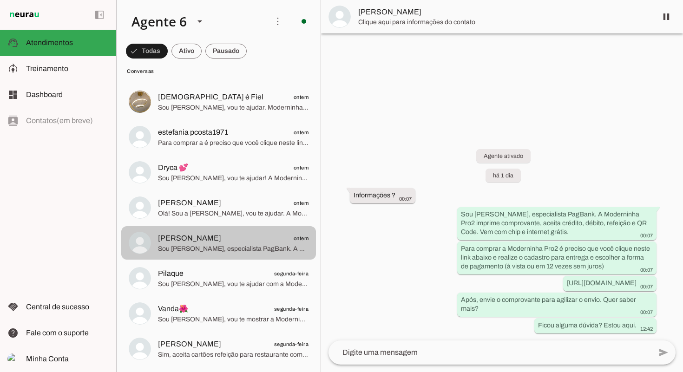
scroll to position [4343, 0]
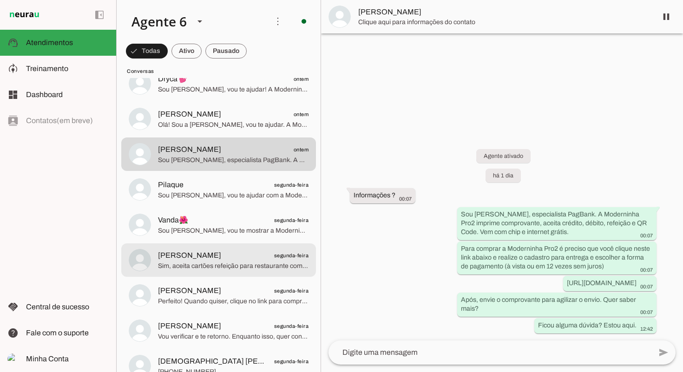
click at [221, 255] on span "[PERSON_NAME]" at bounding box center [189, 255] width 63 height 11
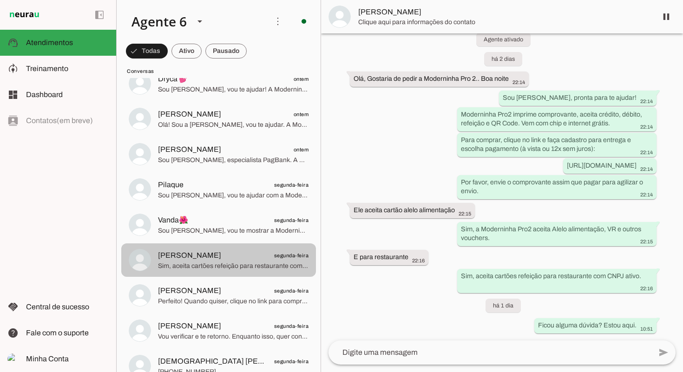
scroll to position [4387, 0]
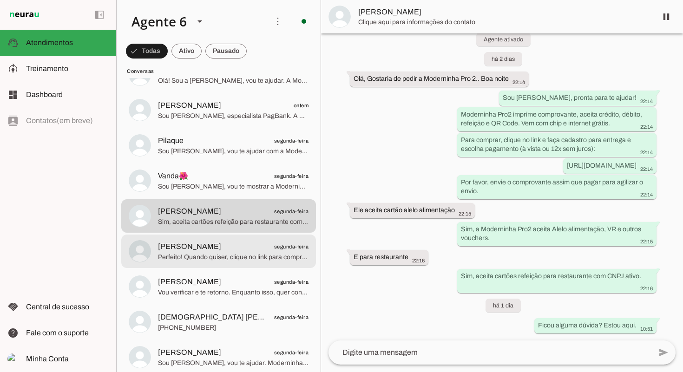
click at [235, 256] on span "Perfeito! Quando quiser, clique no link para comprar sua Moderninha Pro2: Para …" at bounding box center [233, 257] width 150 height 9
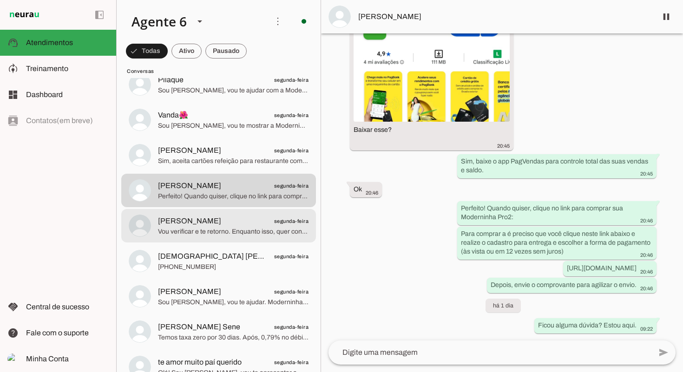
scroll to position [4463, 0]
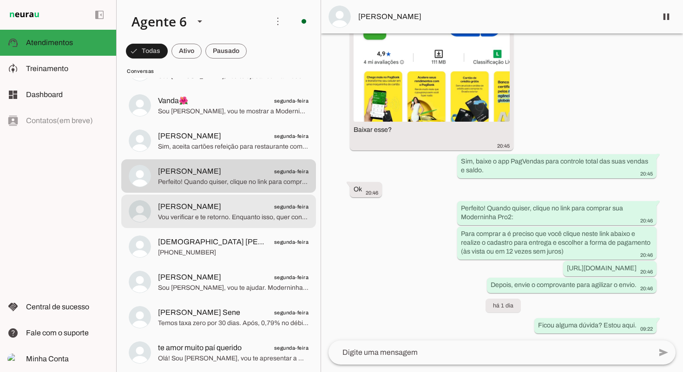
click at [241, 211] on span "[PERSON_NAME] segunda-feira" at bounding box center [233, 207] width 150 height 12
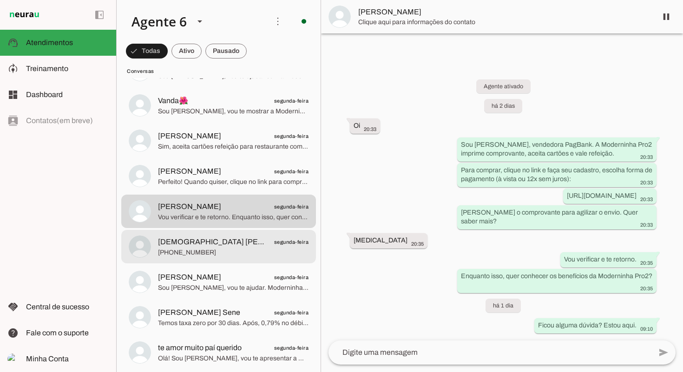
click at [234, 249] on span "[PHONE_NUMBER]" at bounding box center [233, 252] width 150 height 9
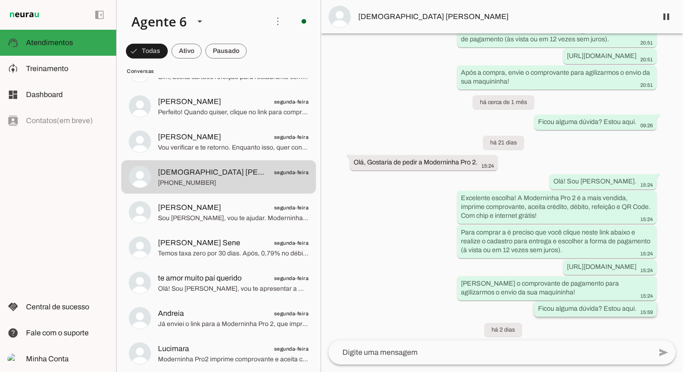
scroll to position [7, 0]
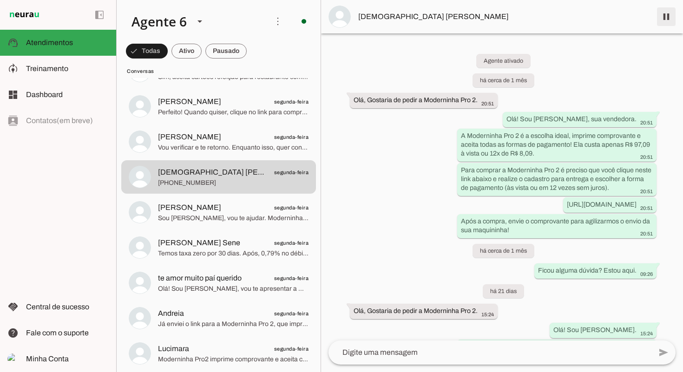
click at [663, 17] on span at bounding box center [666, 17] width 22 height 22
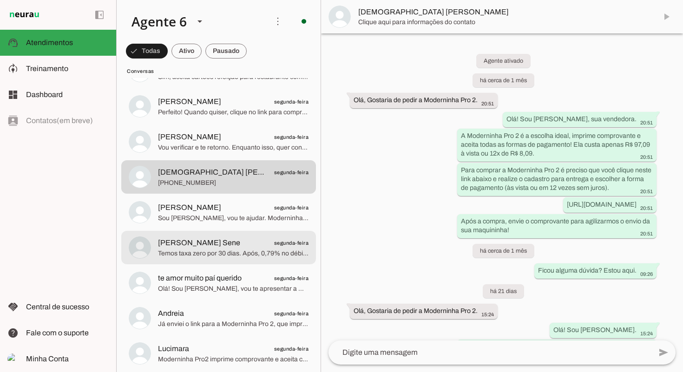
click at [268, 237] on span "[PERSON_NAME] Sene segunda-feira" at bounding box center [233, 243] width 150 height 12
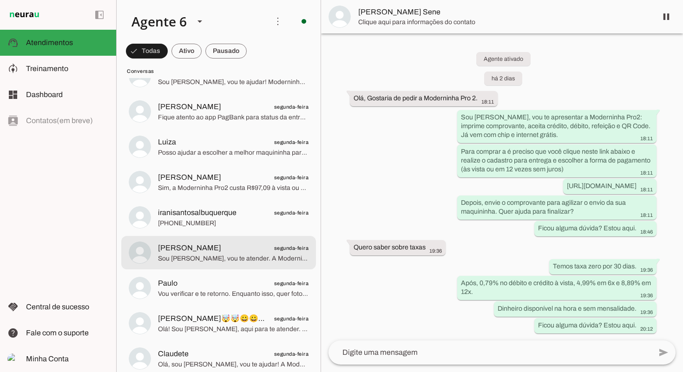
click at [248, 246] on span "[PERSON_NAME] segunda-feira" at bounding box center [233, 248] width 150 height 12
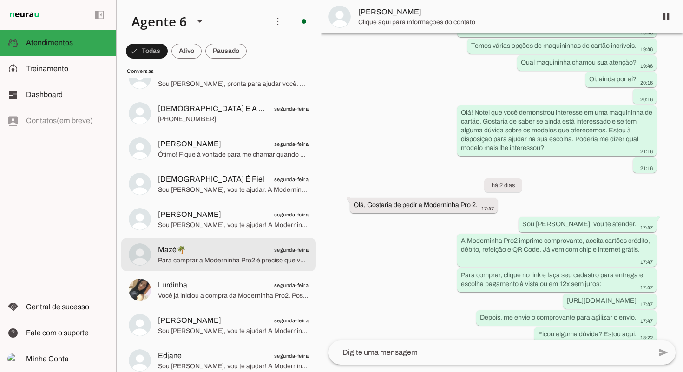
click at [239, 267] on md-item "Mazé🌴 segunda-feira Para comprar a Moderninha Pro2 é preciso que você clique ne…" at bounding box center [218, 254] width 195 height 33
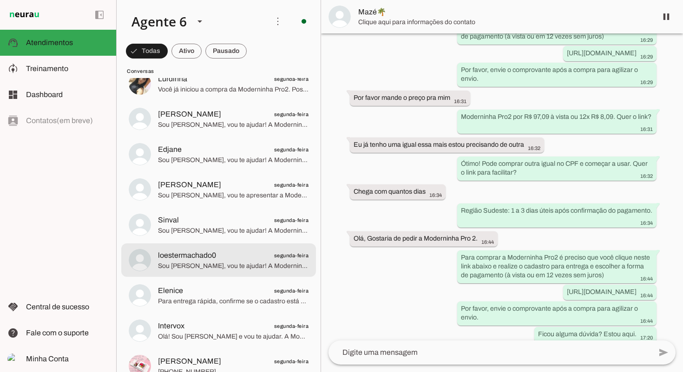
click at [244, 267] on span "Sou [PERSON_NAME], vou te ajudar! A Moderninha Pro2 imprime comprovante e aceit…" at bounding box center [233, 265] width 150 height 9
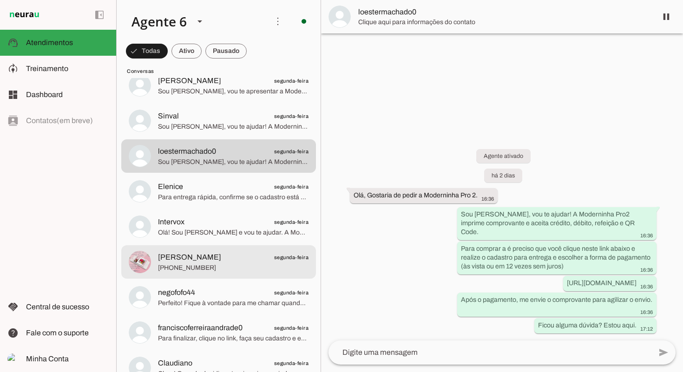
click at [239, 247] on md-item "[PERSON_NAME] segunda-feira [PHONE_NUMBER]" at bounding box center [218, 261] width 195 height 33
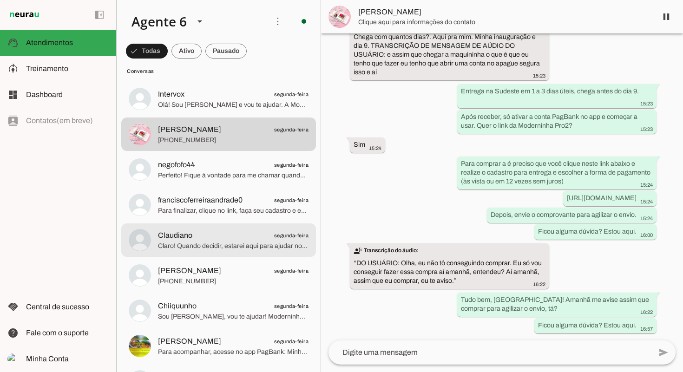
click at [238, 248] on span "Claro! Quando decidir, estarei aqui para ajudar no seu sucesso." at bounding box center [233, 246] width 150 height 9
